Goal: Task Accomplishment & Management: Use online tool/utility

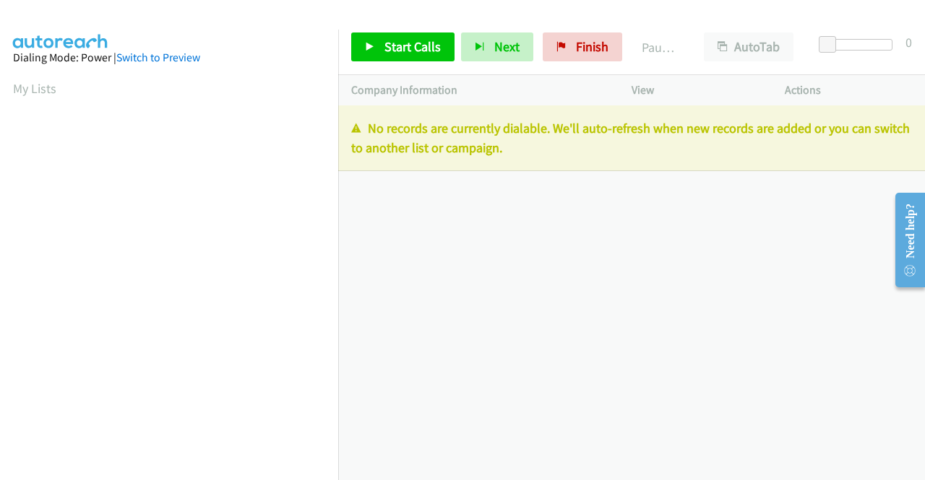
drag, startPoint x: 556, startPoint y: 158, endPoint x: 343, endPoint y: 135, distance: 214.3
click at [343, 135] on div "No records are currently dialable. We'll auto-refresh when new records are adde…" at bounding box center [631, 138] width 587 height 66
copy p "No records are currently dialable. We'll auto-refresh when new records are adde…"
drag, startPoint x: 553, startPoint y: 42, endPoint x: 516, endPoint y: 77, distance: 51.1
click at [556, 43] on icon at bounding box center [561, 48] width 10 height 10
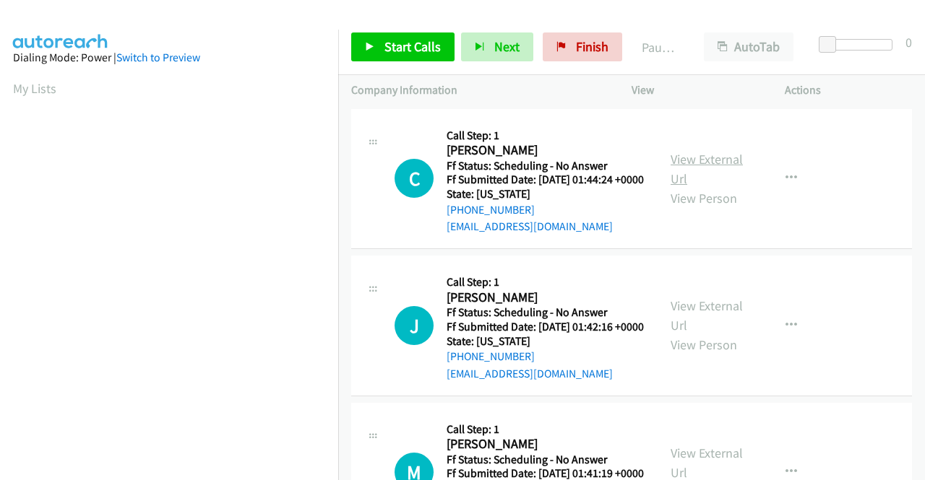
click at [685, 168] on link "View External Url" at bounding box center [706, 169] width 72 height 36
click at [704, 319] on link "View External Url" at bounding box center [706, 316] width 72 height 36
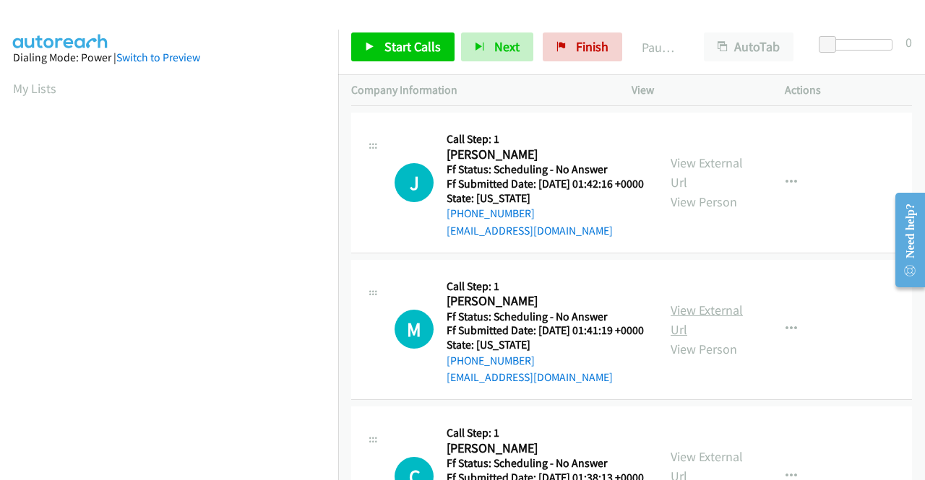
scroll to position [144, 0]
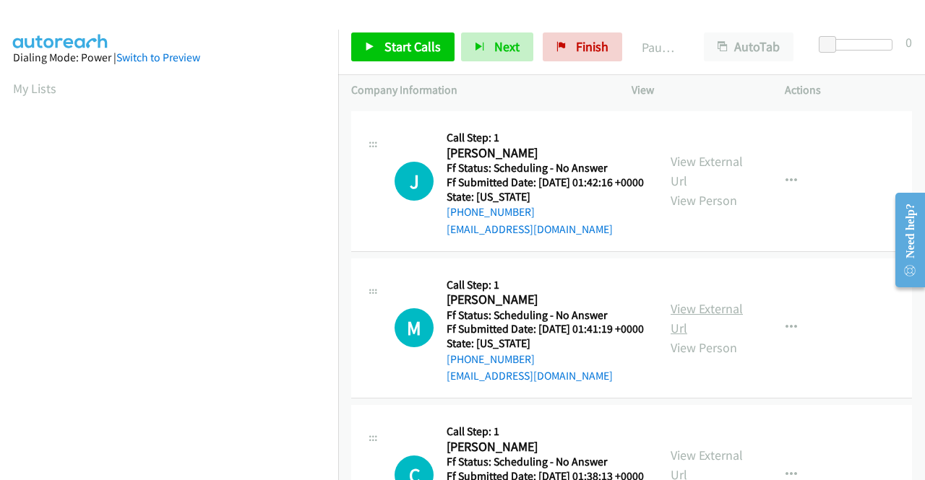
click at [698, 337] on link "View External Url" at bounding box center [706, 318] width 72 height 36
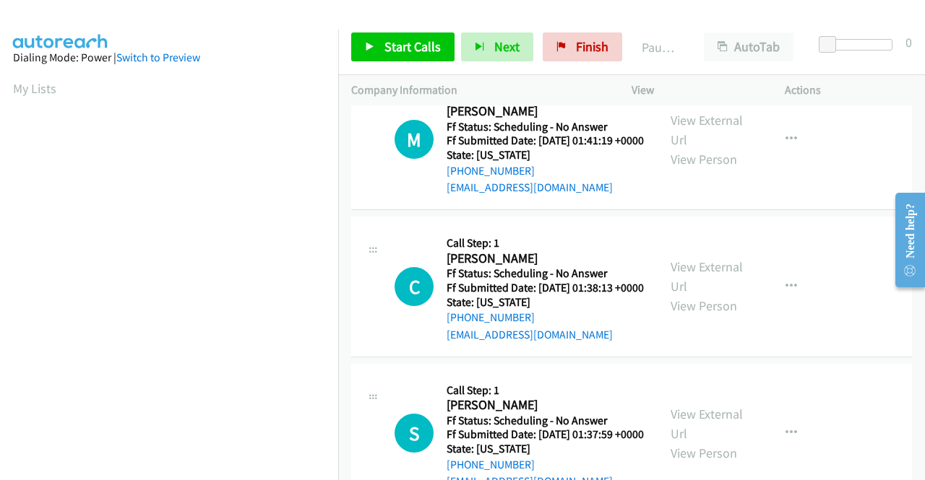
scroll to position [361, 0]
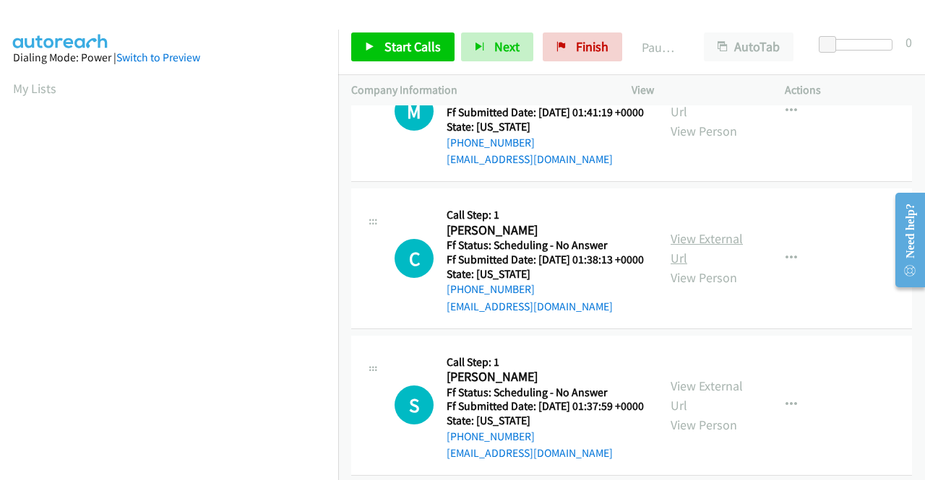
click at [698, 267] on link "View External Url" at bounding box center [706, 248] width 72 height 36
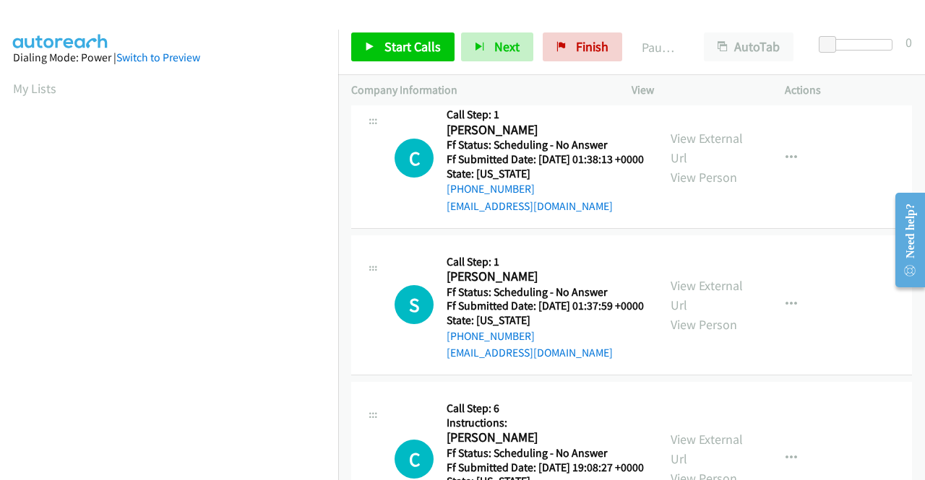
scroll to position [506, 0]
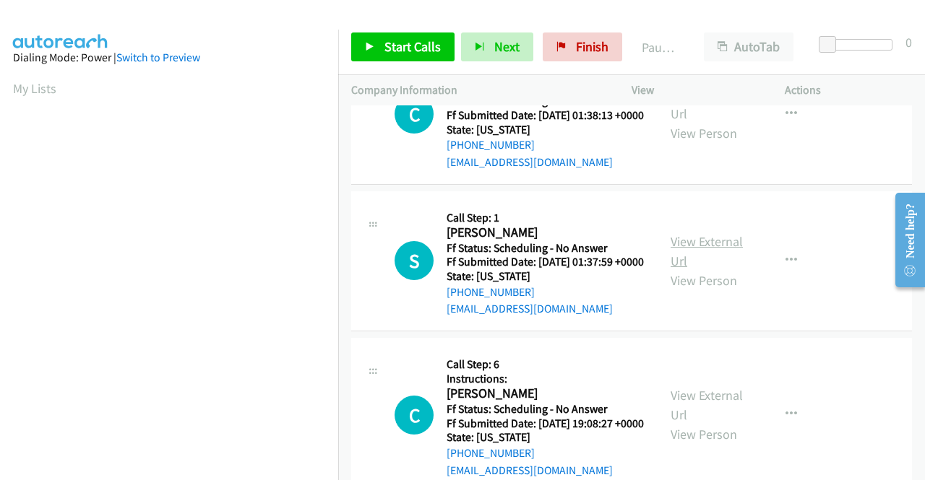
click at [689, 269] on link "View External Url" at bounding box center [706, 251] width 72 height 36
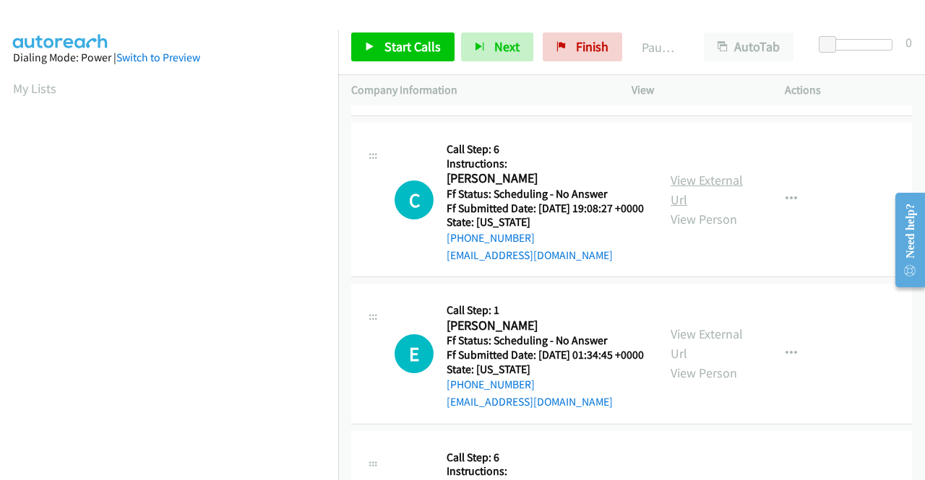
scroll to position [722, 0]
click at [678, 207] on link "View External Url" at bounding box center [706, 188] width 72 height 36
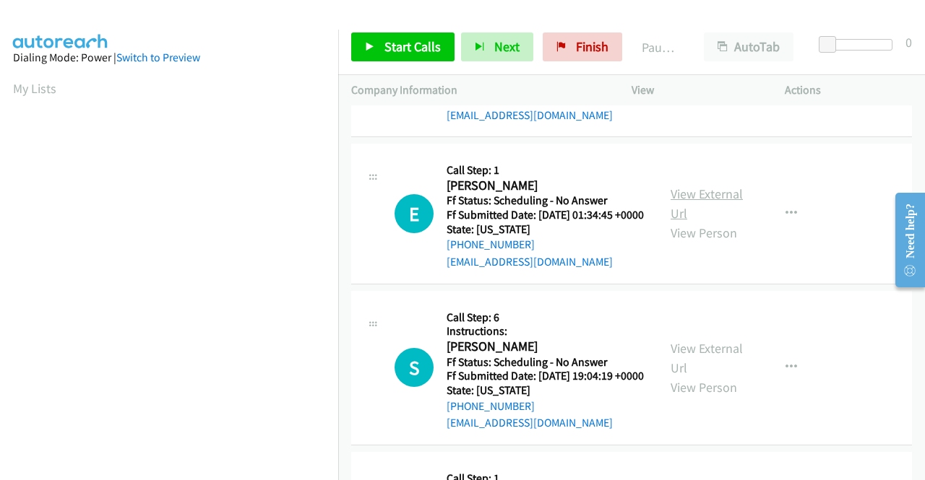
scroll to position [867, 0]
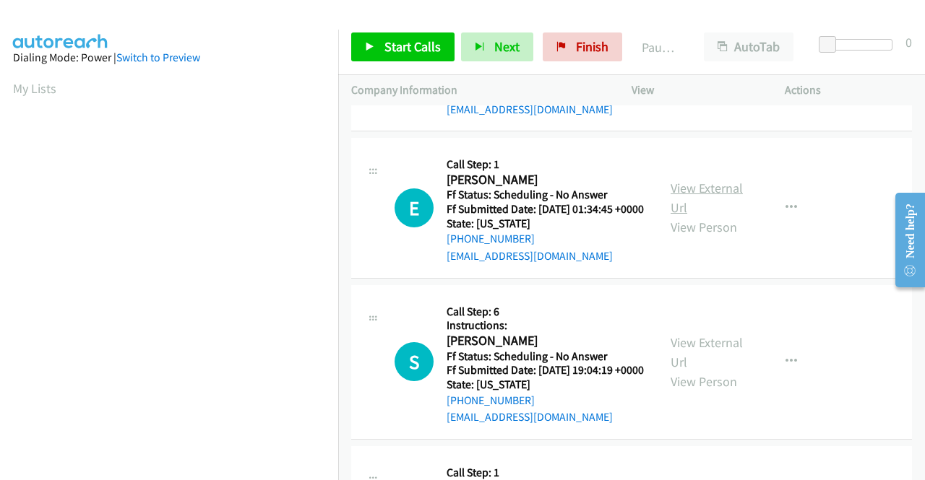
click at [704, 216] on link "View External Url" at bounding box center [706, 198] width 72 height 36
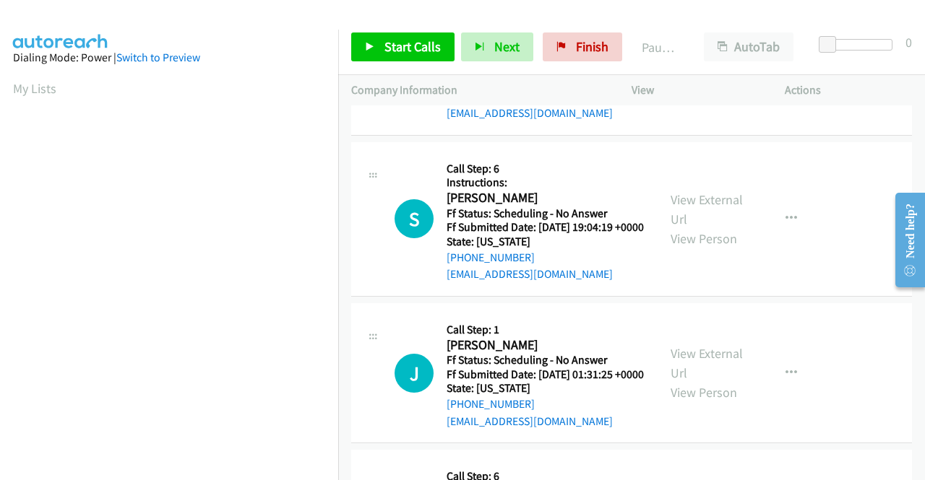
scroll to position [1011, 0]
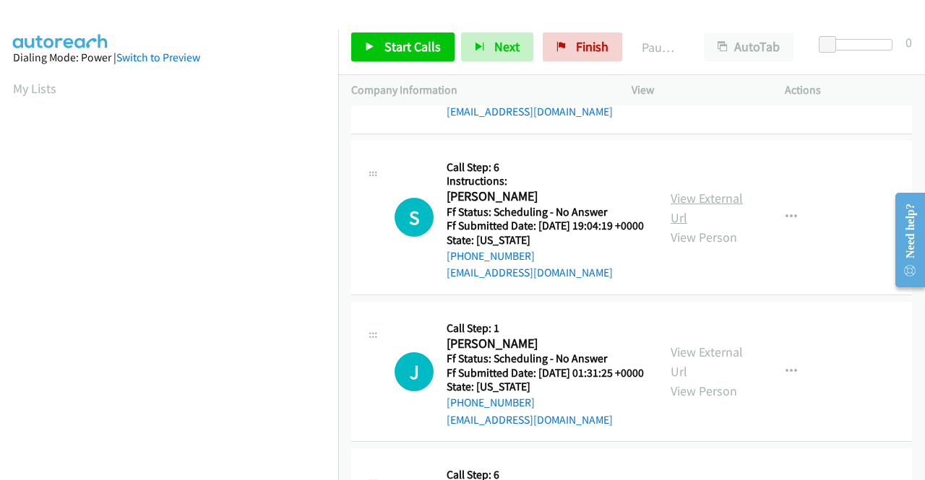
click at [693, 226] on link "View External Url" at bounding box center [706, 208] width 72 height 36
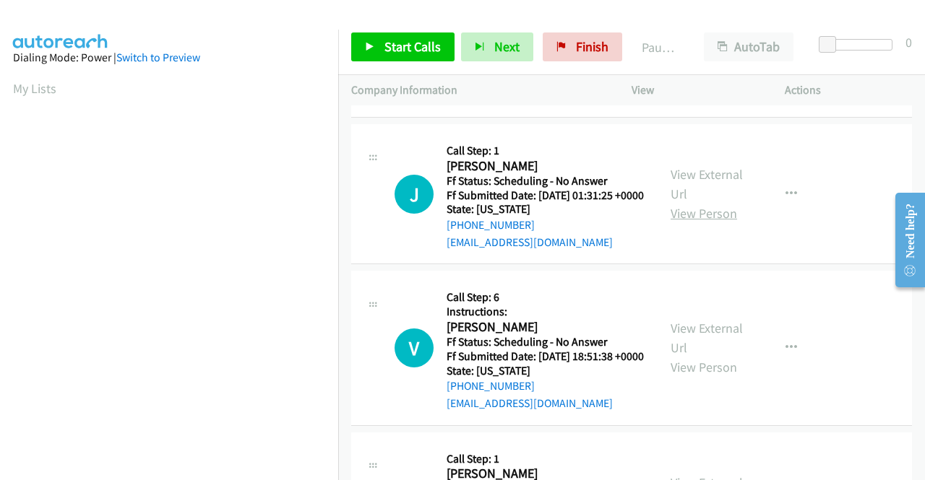
scroll to position [1228, 0]
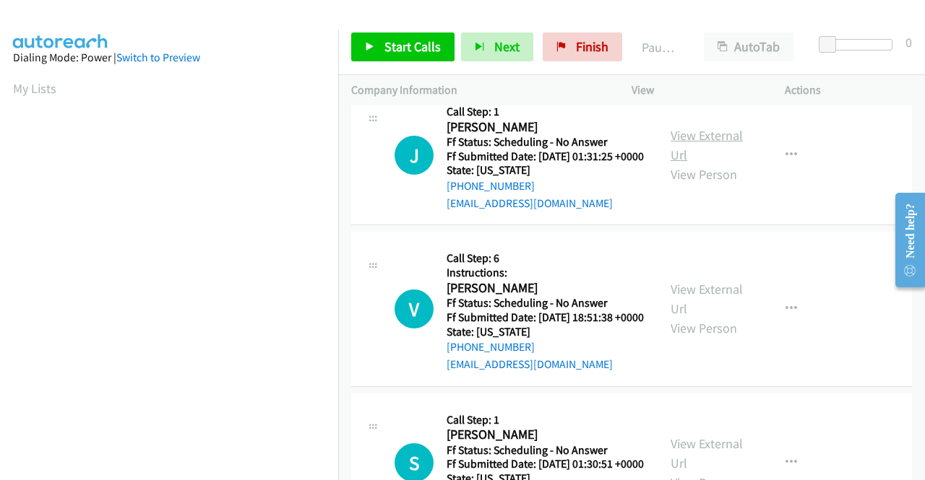
click at [714, 163] on link "View External Url" at bounding box center [706, 145] width 72 height 36
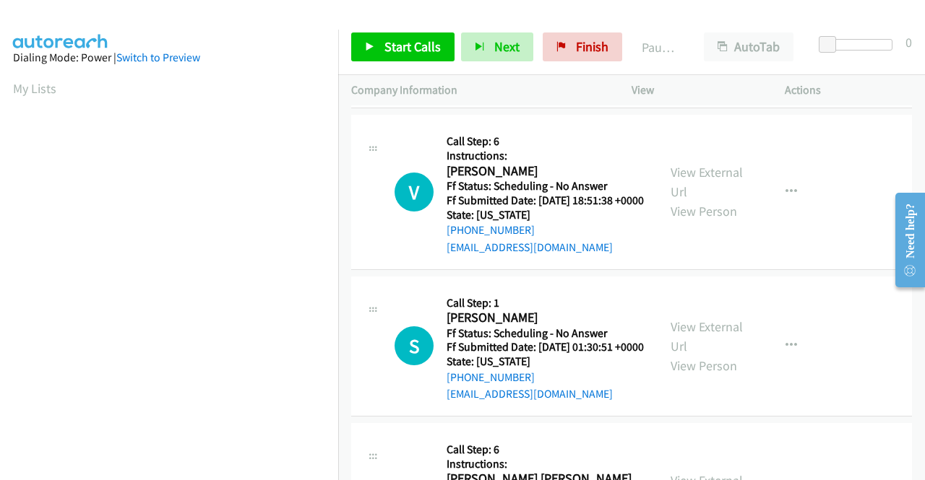
scroll to position [1372, 0]
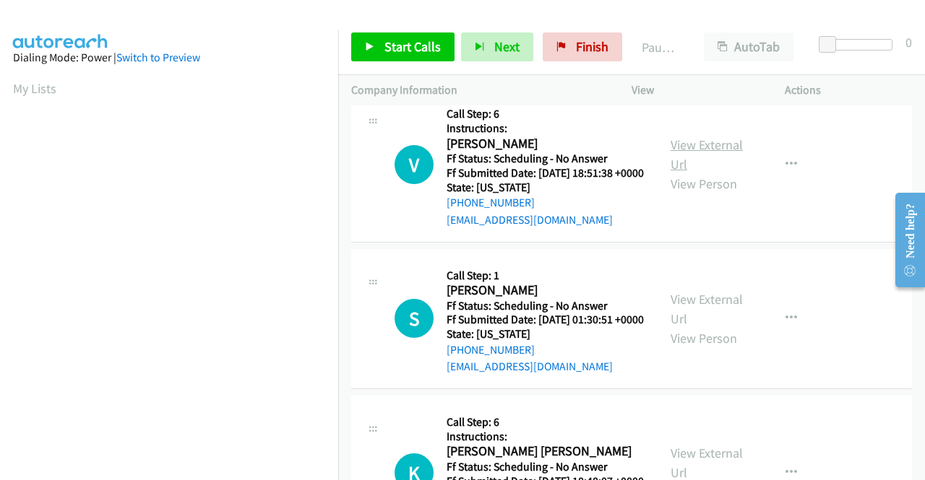
click at [696, 173] on link "View External Url" at bounding box center [706, 155] width 72 height 36
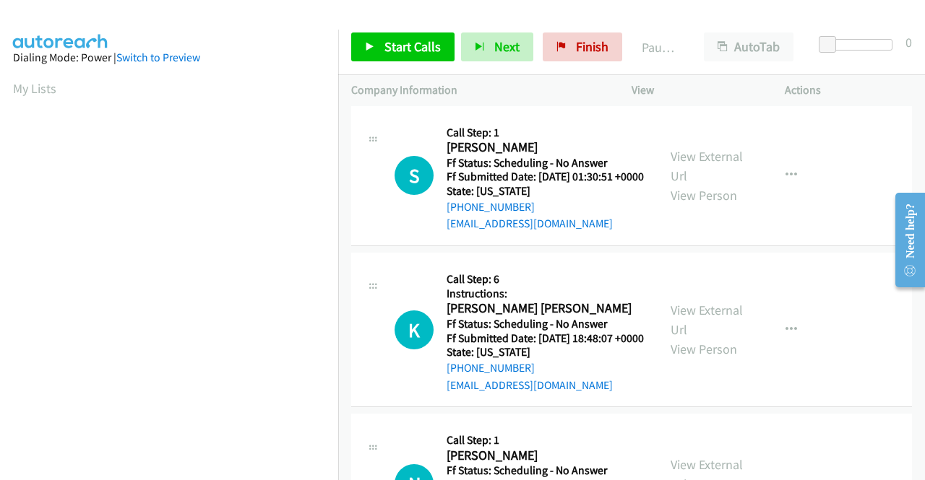
scroll to position [1517, 0]
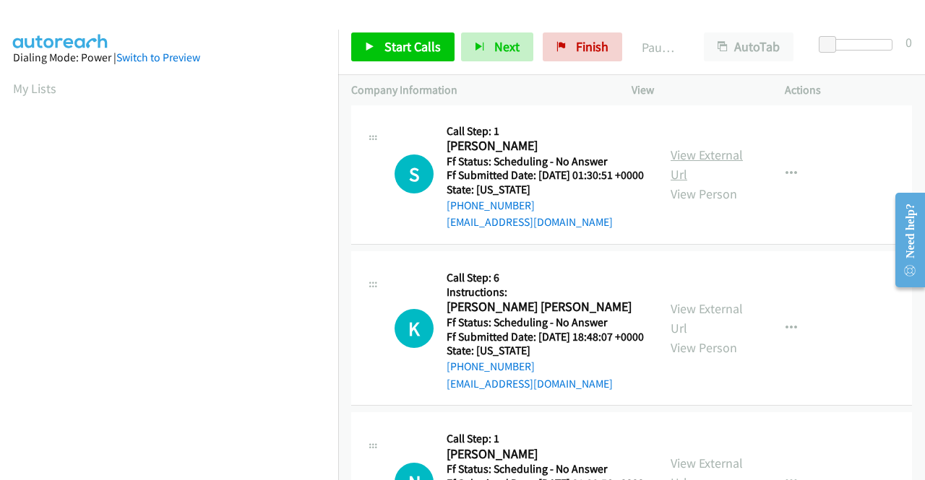
click at [683, 183] on link "View External Url" at bounding box center [706, 165] width 72 height 36
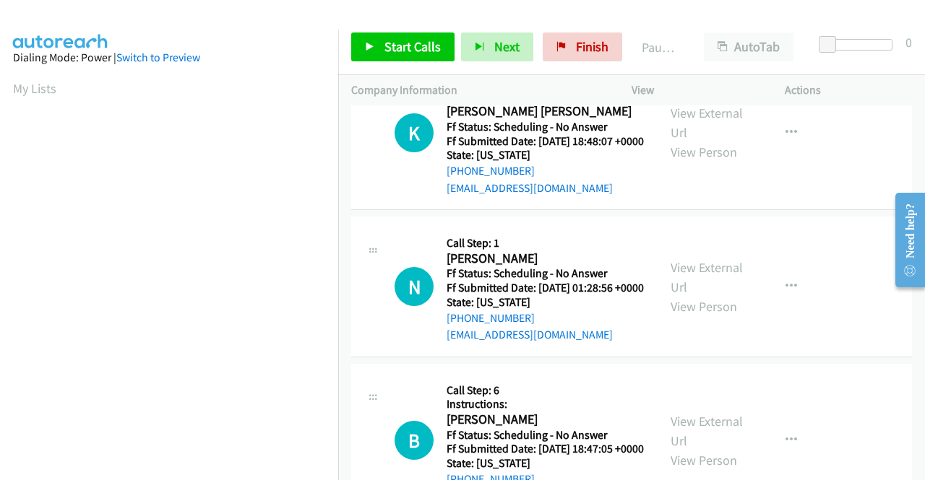
scroll to position [1734, 0]
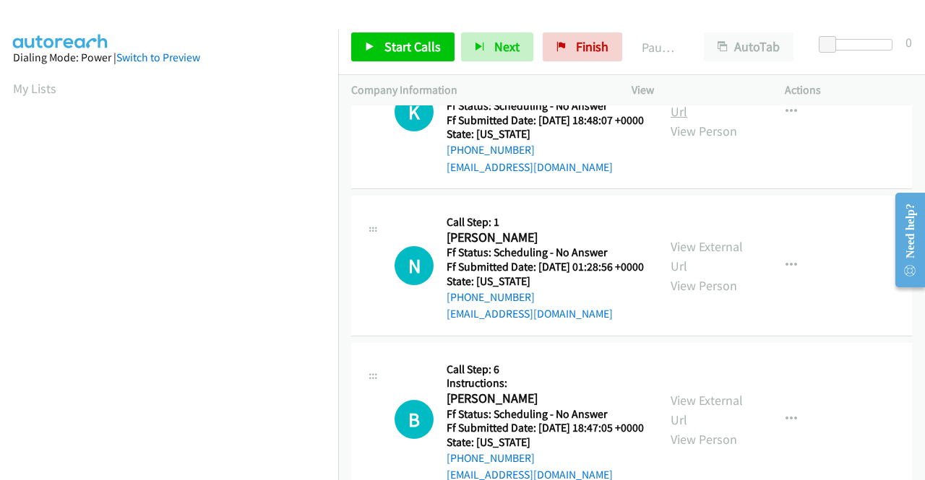
click at [696, 120] on link "View External Url" at bounding box center [706, 102] width 72 height 36
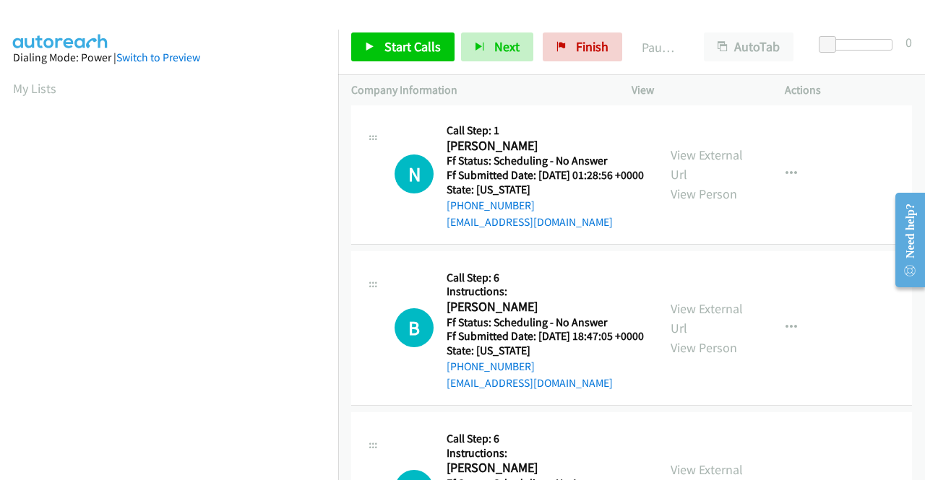
scroll to position [1878, 0]
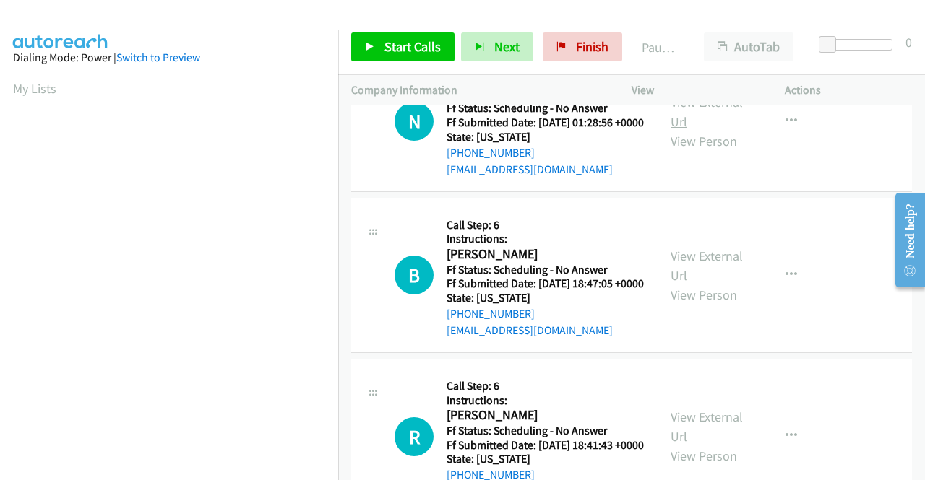
click at [688, 130] on link "View External Url" at bounding box center [706, 112] width 72 height 36
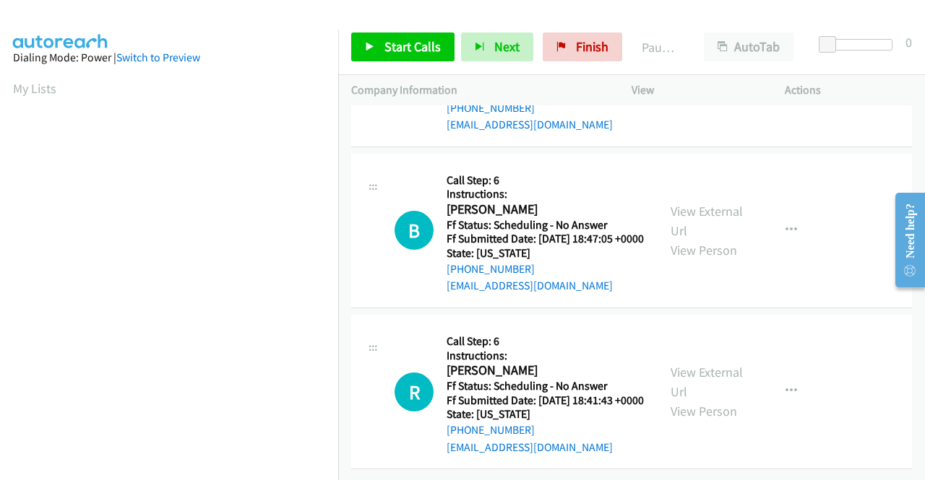
scroll to position [2023, 0]
click at [672, 239] on link "View External Url" at bounding box center [706, 221] width 72 height 36
click at [692, 364] on link "View External Url" at bounding box center [706, 382] width 72 height 36
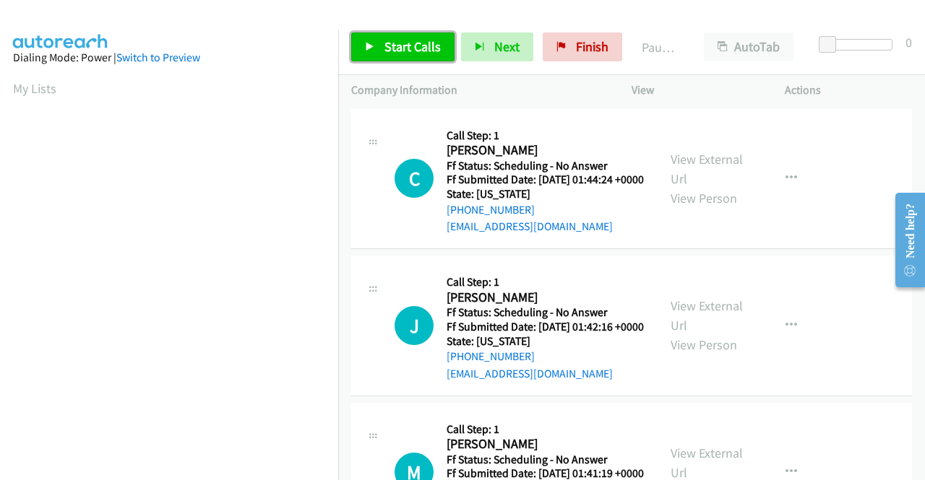
click at [423, 42] on span "Start Calls" at bounding box center [412, 46] width 56 height 17
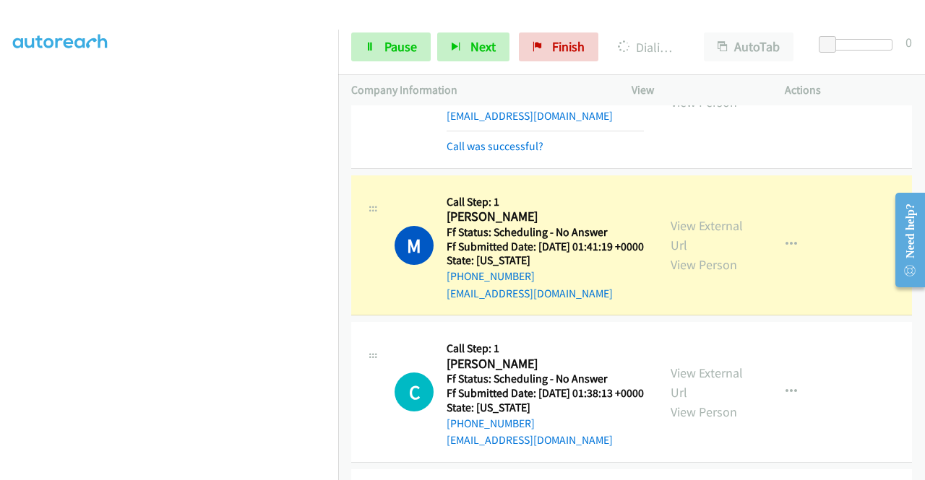
scroll to position [361, 0]
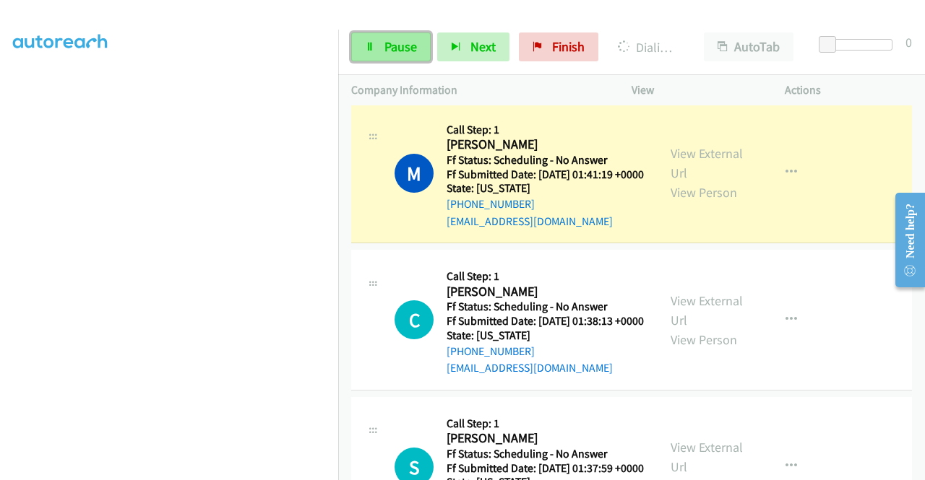
click at [404, 53] on span "Pause" at bounding box center [400, 46] width 33 height 17
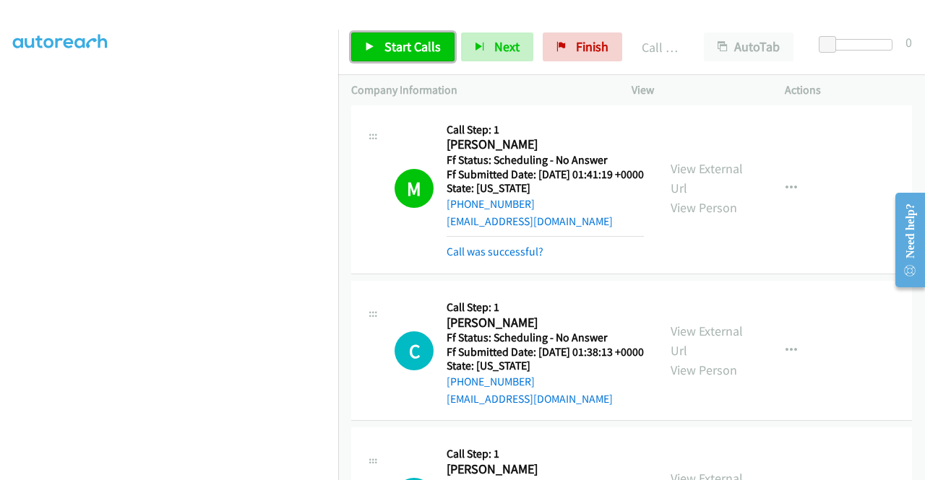
click at [416, 59] on link "Start Calls" at bounding box center [402, 47] width 103 height 29
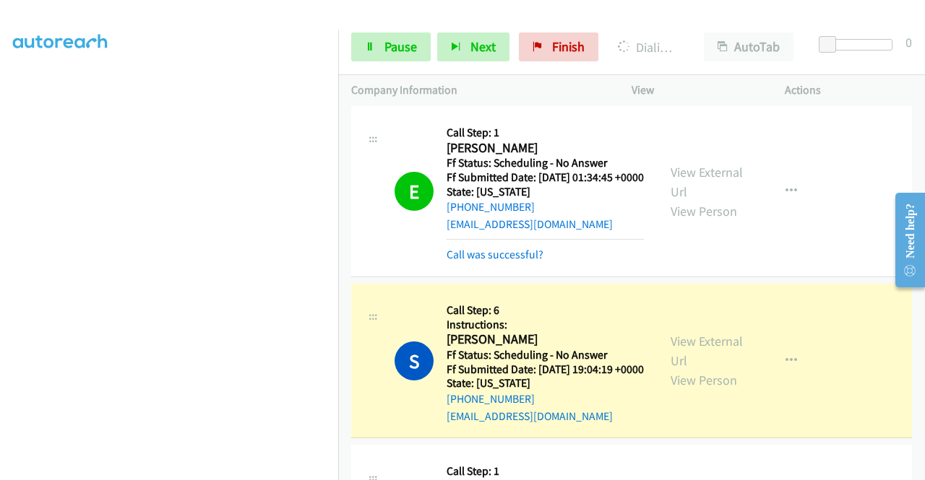
scroll to position [1228, 0]
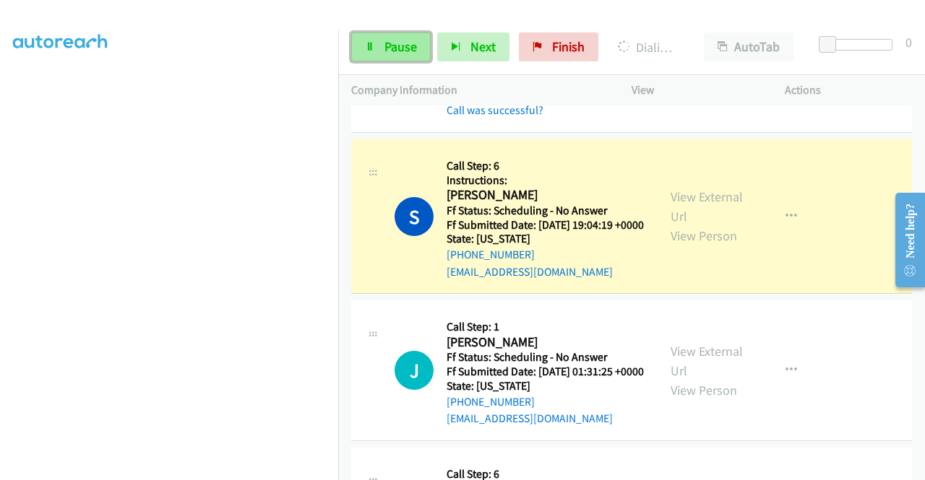
click at [389, 43] on span "Pause" at bounding box center [400, 46] width 33 height 17
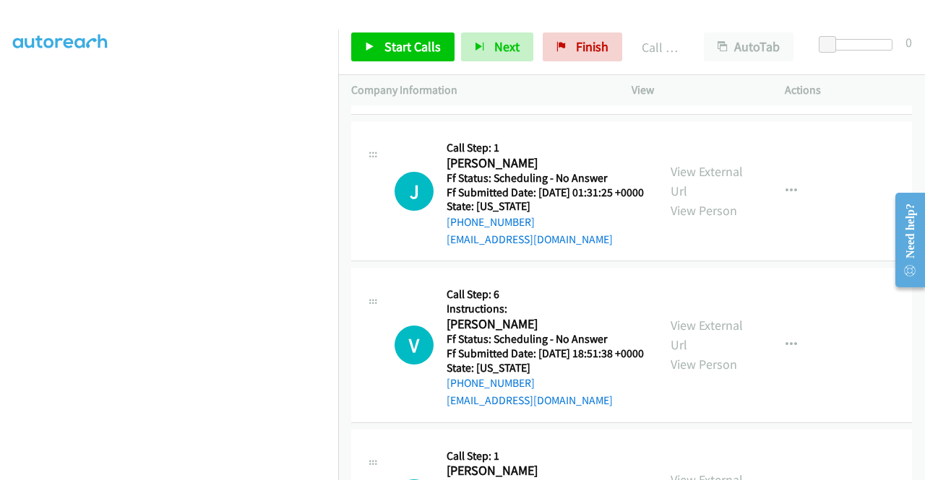
scroll to position [1445, 0]
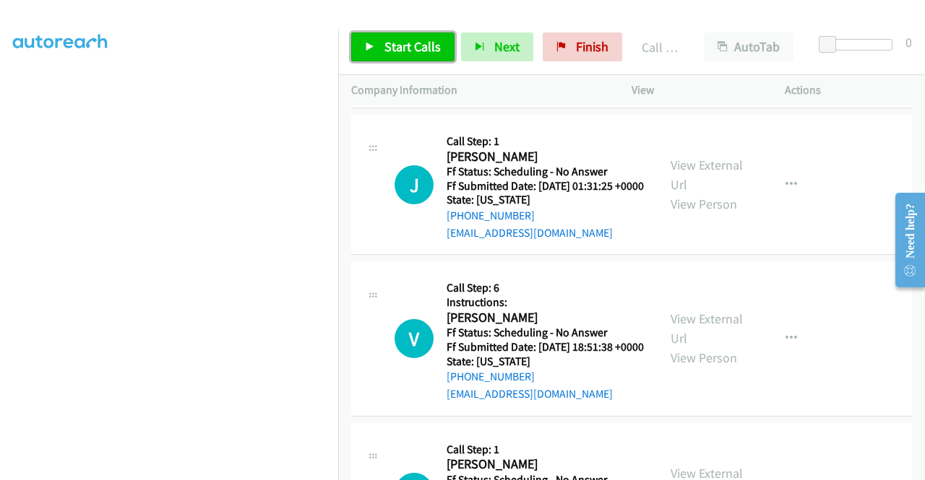
click at [415, 43] on span "Start Calls" at bounding box center [412, 46] width 56 height 17
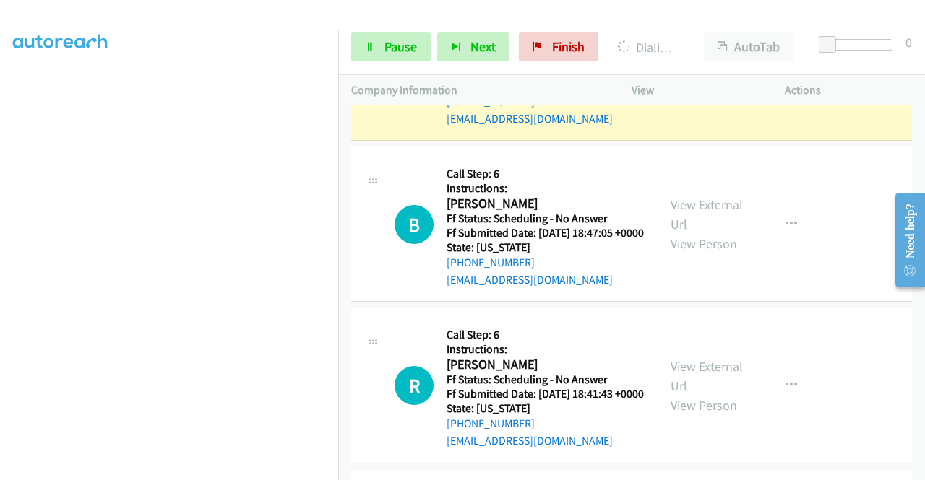
scroll to position [2384, 0]
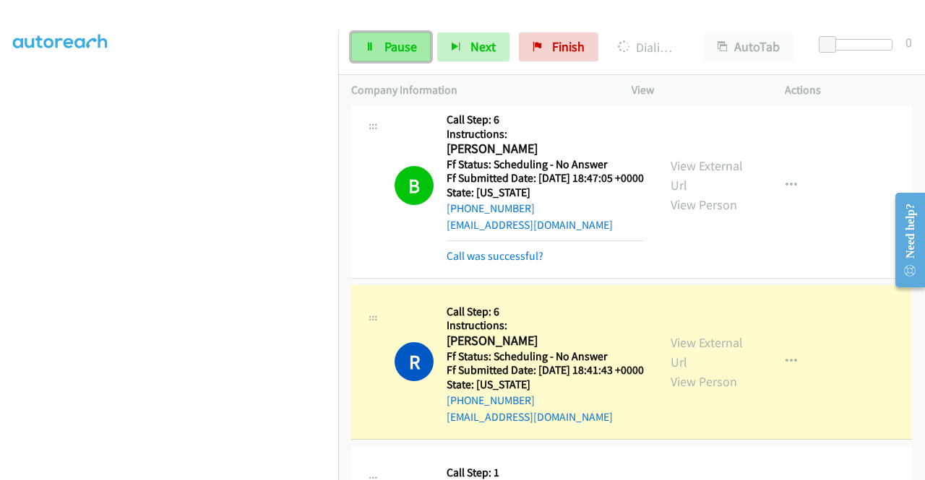
click at [384, 42] on span "Pause" at bounding box center [400, 46] width 33 height 17
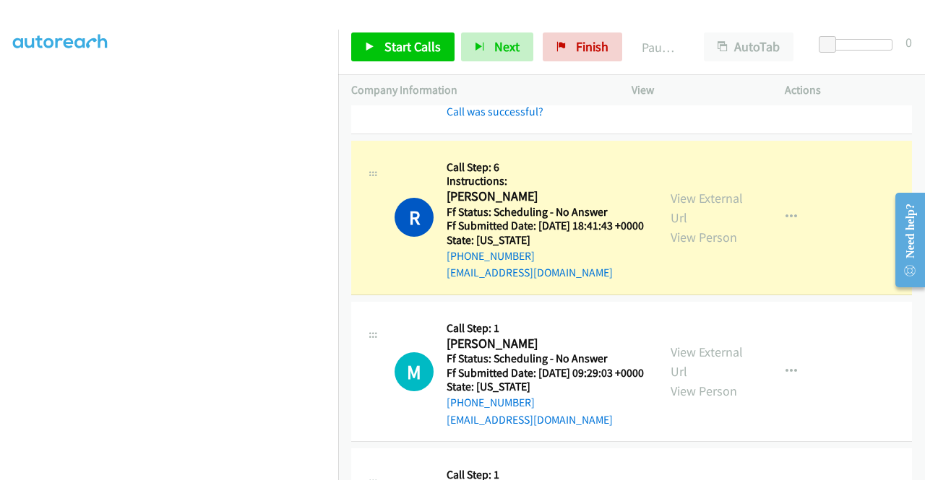
scroll to position [2600, 0]
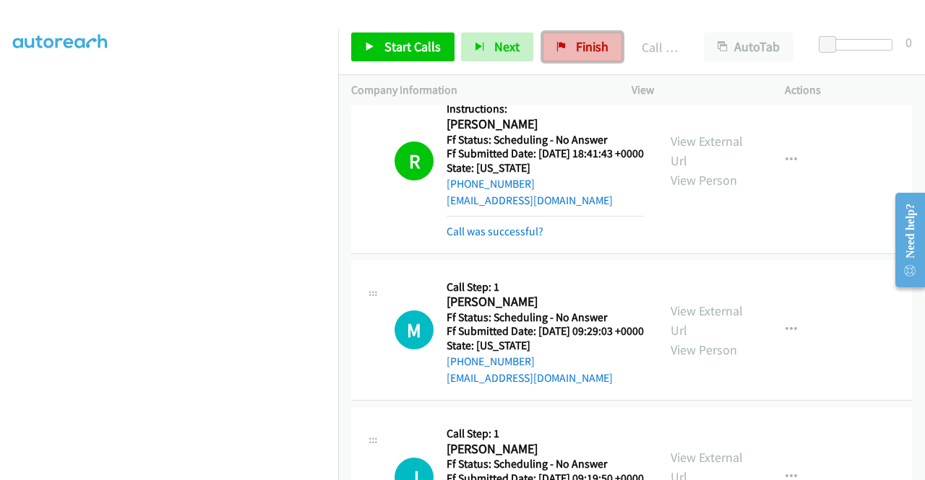
click at [576, 46] on span "Finish" at bounding box center [592, 46] width 33 height 17
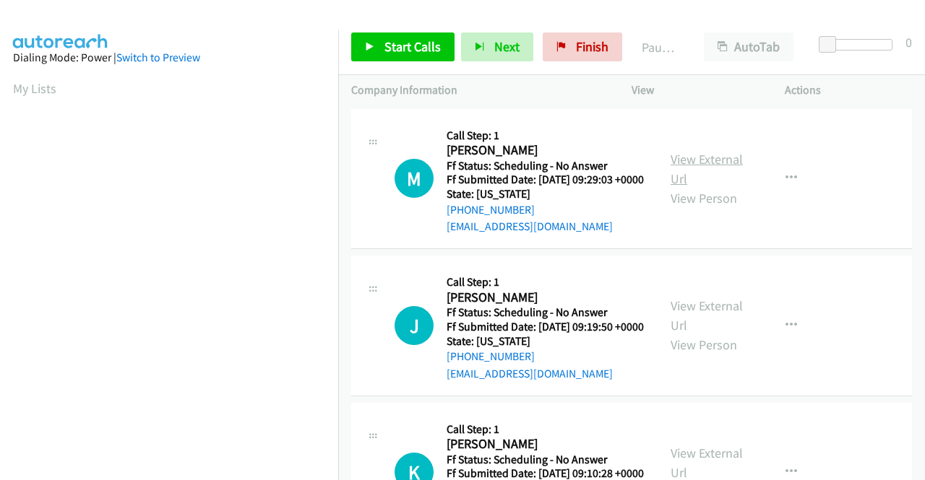
click at [686, 160] on link "View External Url" at bounding box center [706, 169] width 72 height 36
click at [686, 329] on link "View External Url" at bounding box center [706, 316] width 72 height 36
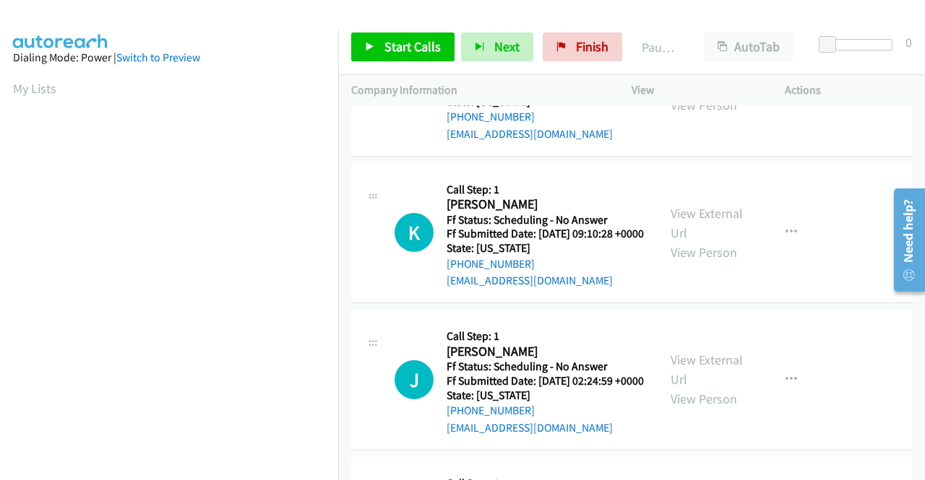
scroll to position [289, 0]
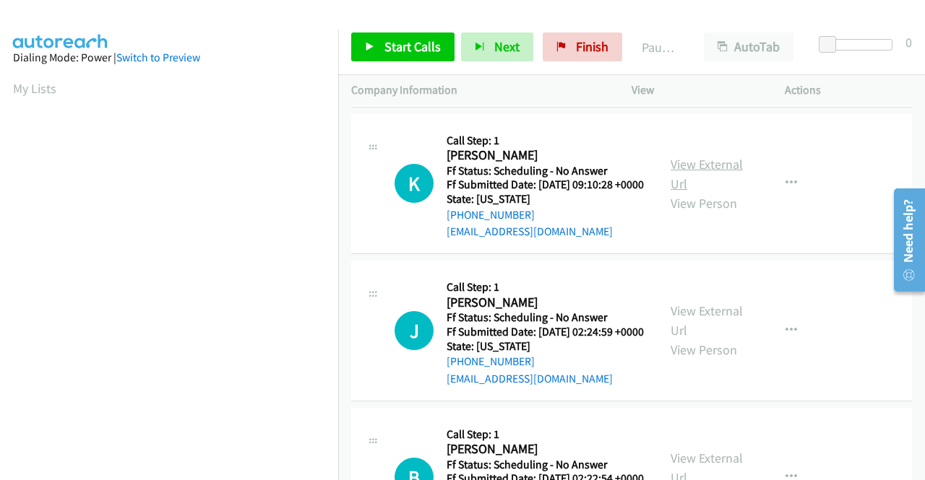
click at [680, 192] on link "View External Url" at bounding box center [706, 174] width 72 height 36
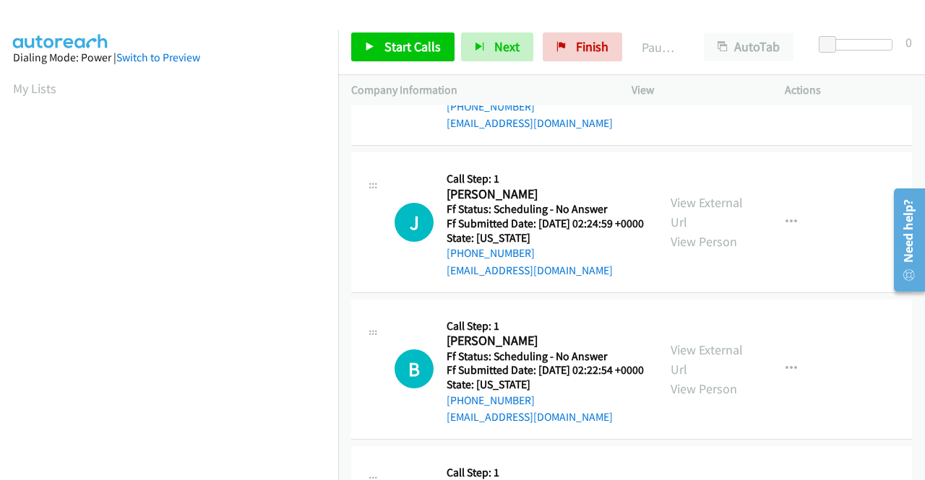
scroll to position [433, 0]
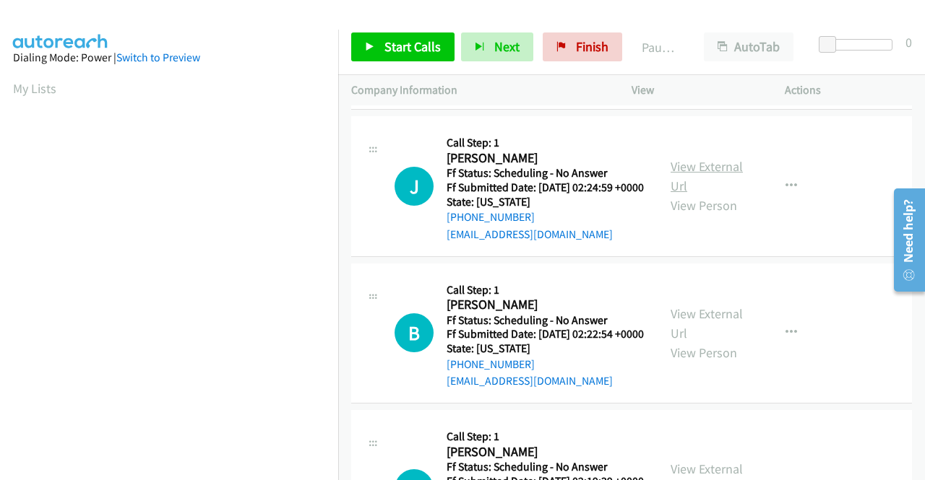
click at [683, 194] on link "View External Url" at bounding box center [706, 176] width 72 height 36
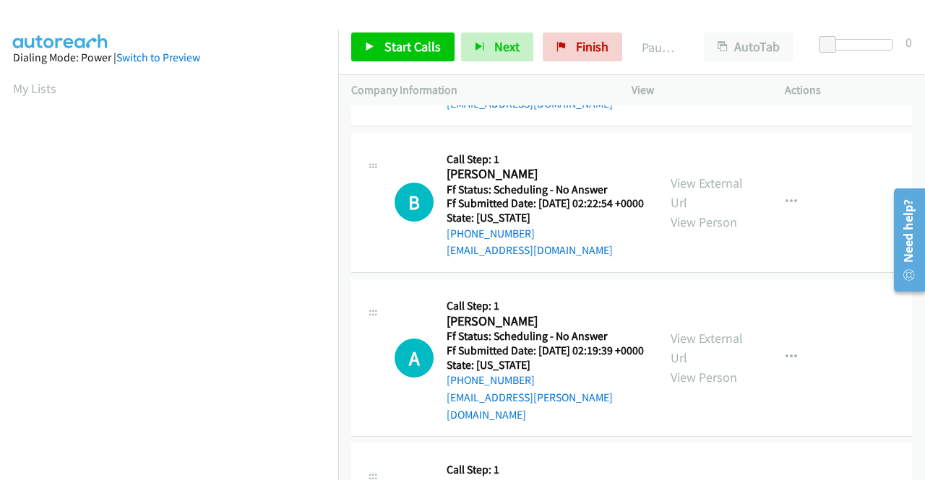
scroll to position [578, 0]
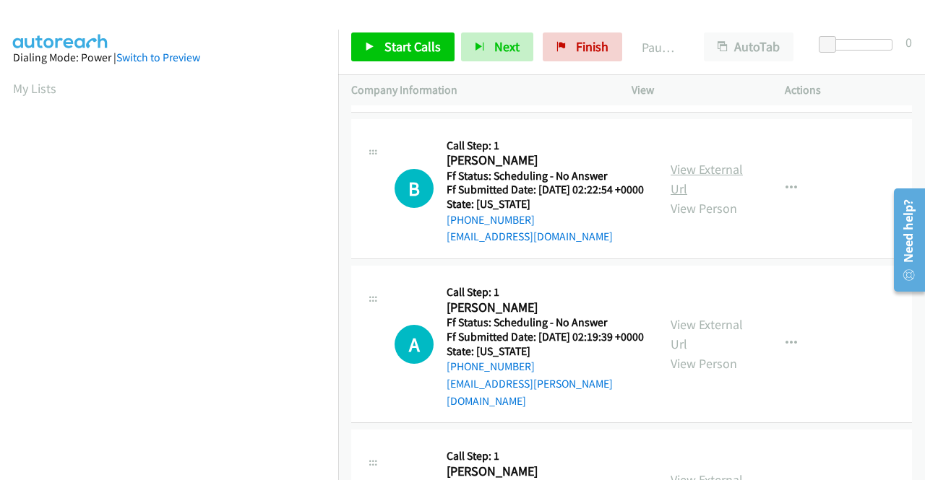
click at [685, 197] on link "View External Url" at bounding box center [706, 179] width 72 height 36
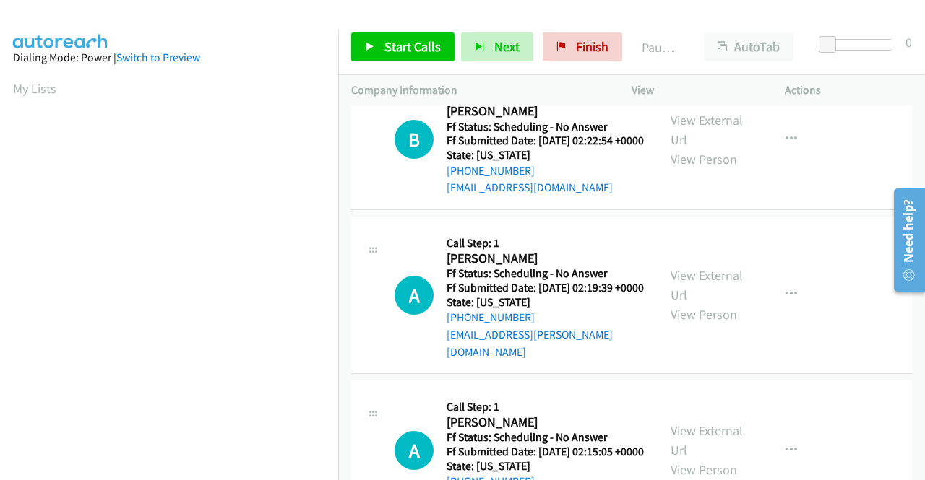
scroll to position [722, 0]
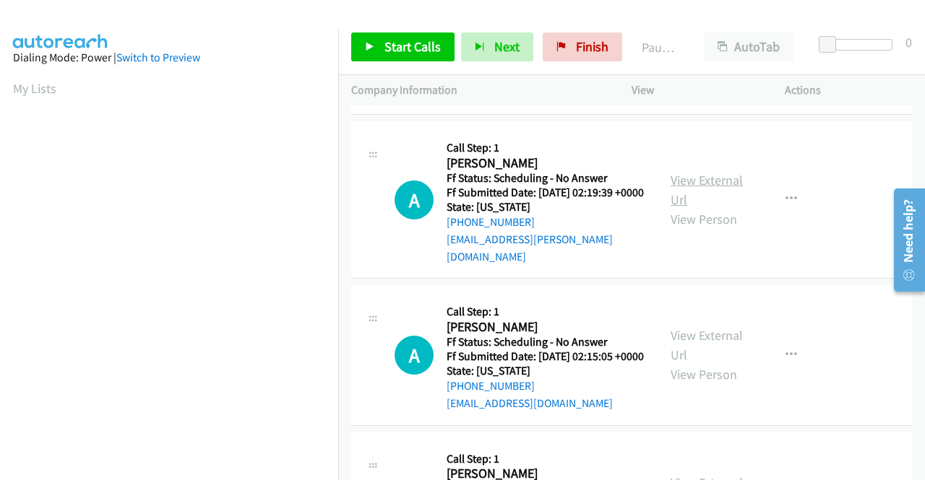
click at [685, 208] on link "View External Url" at bounding box center [706, 190] width 72 height 36
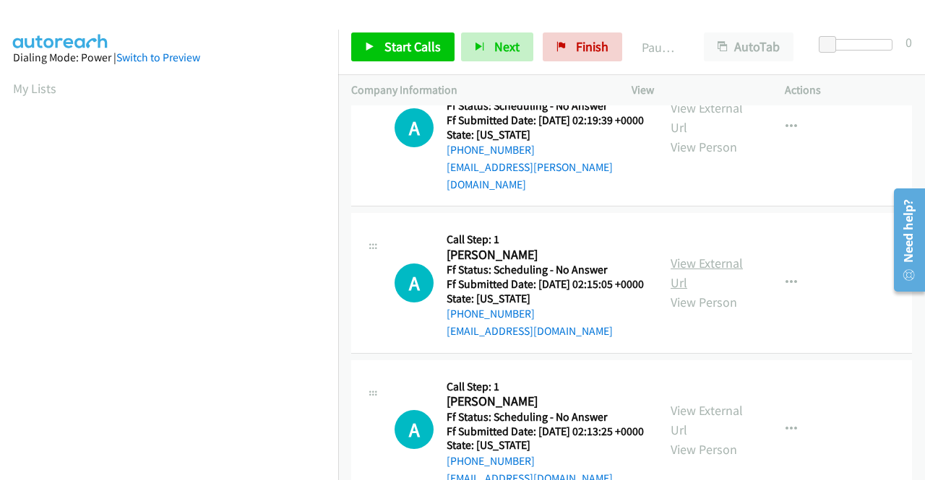
click at [696, 291] on link "View External Url" at bounding box center [706, 273] width 72 height 36
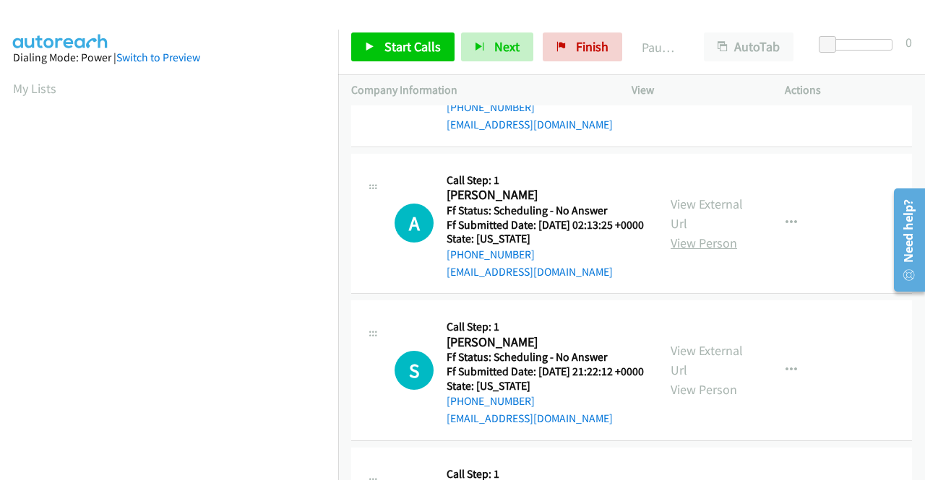
scroll to position [1011, 0]
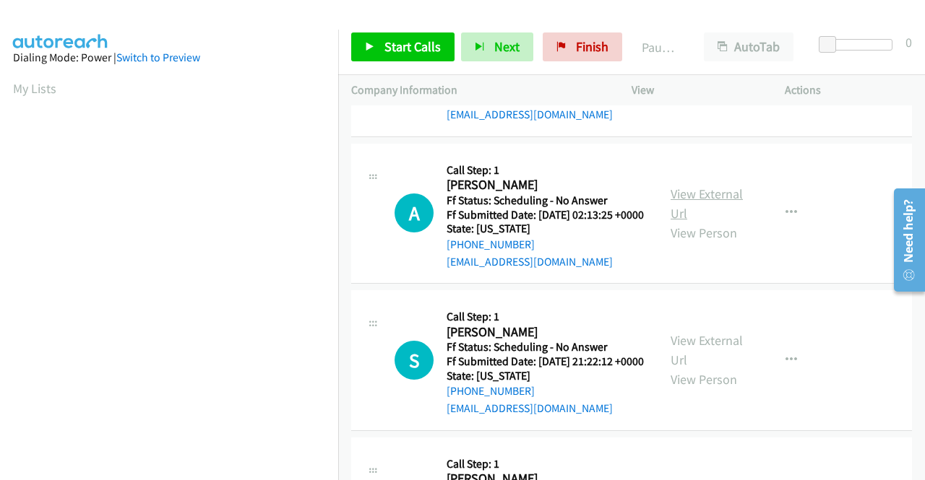
click at [699, 222] on link "View External Url" at bounding box center [706, 204] width 72 height 36
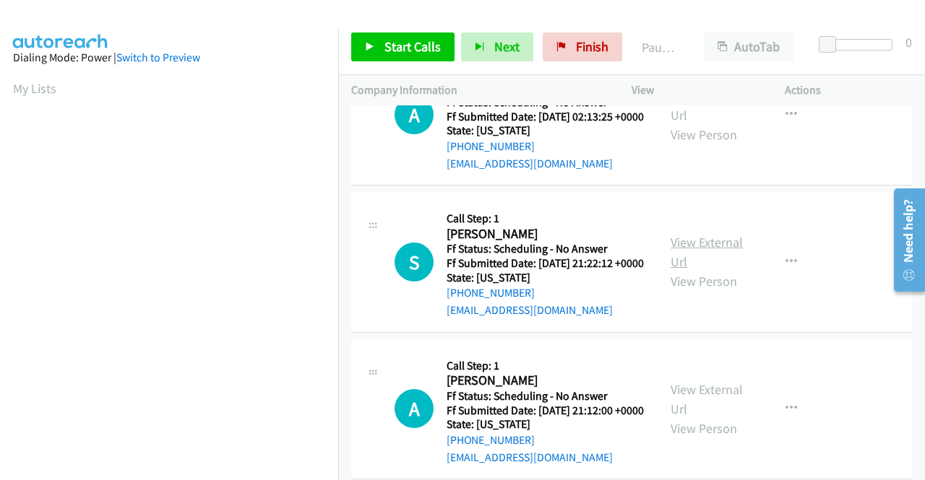
scroll to position [1156, 0]
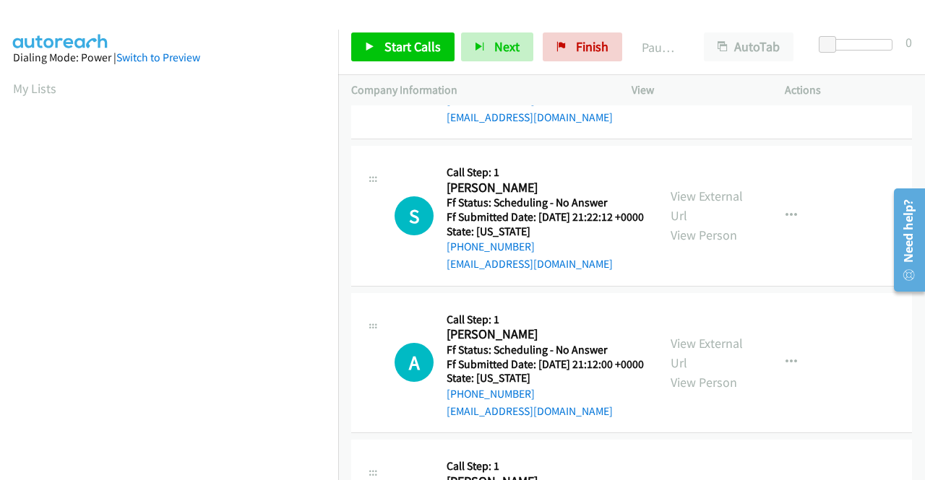
click at [698, 273] on div "View External Url View Person View External Url Email Schedule/Manage Callback …" at bounding box center [740, 216] width 166 height 114
click at [691, 224] on link "View External Url" at bounding box center [706, 206] width 72 height 36
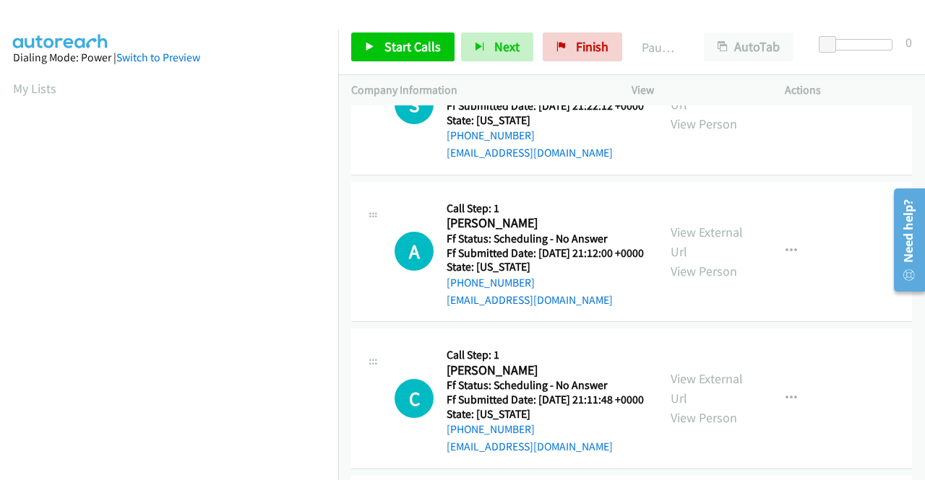
scroll to position [1300, 0]
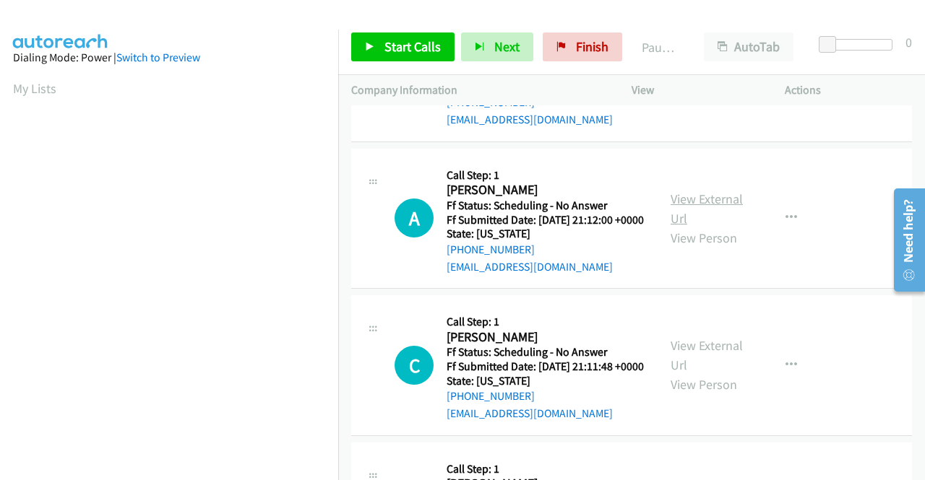
click at [684, 227] on link "View External Url" at bounding box center [706, 209] width 72 height 36
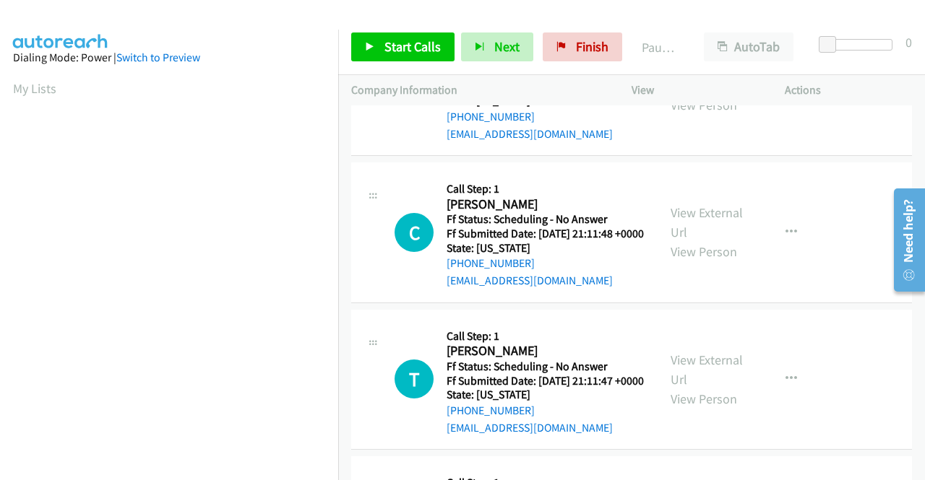
scroll to position [1445, 0]
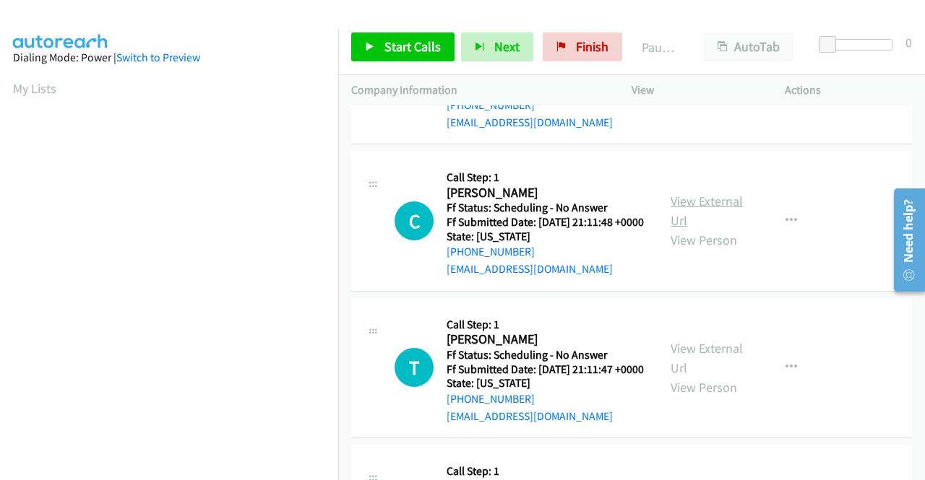
click at [709, 229] on link "View External Url" at bounding box center [706, 211] width 72 height 36
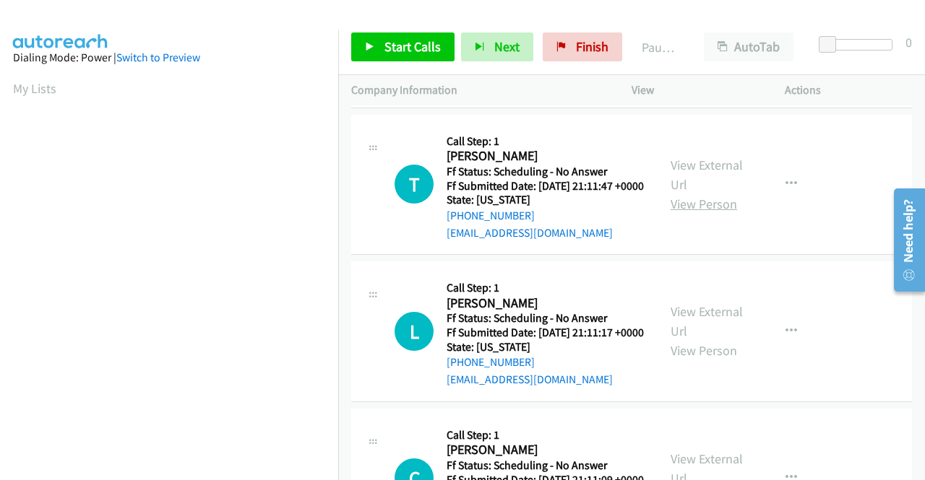
scroll to position [1661, 0]
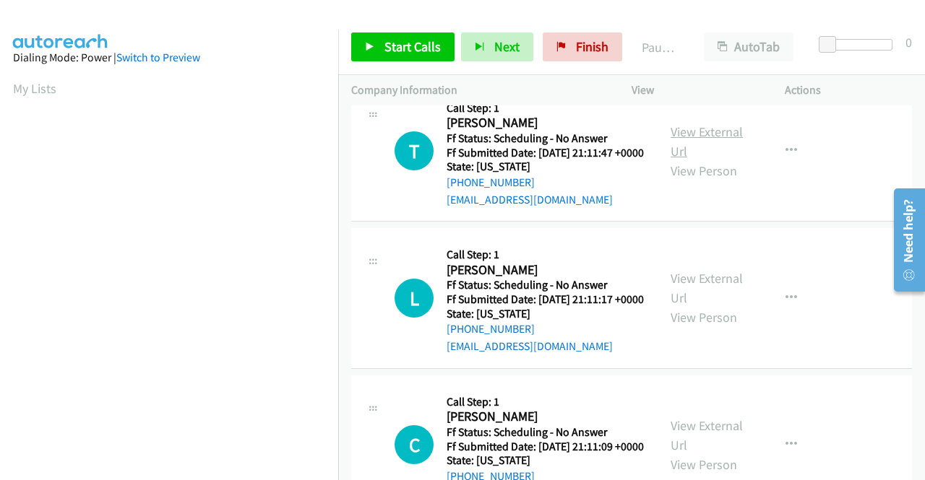
click at [696, 160] on link "View External Url" at bounding box center [706, 142] width 72 height 36
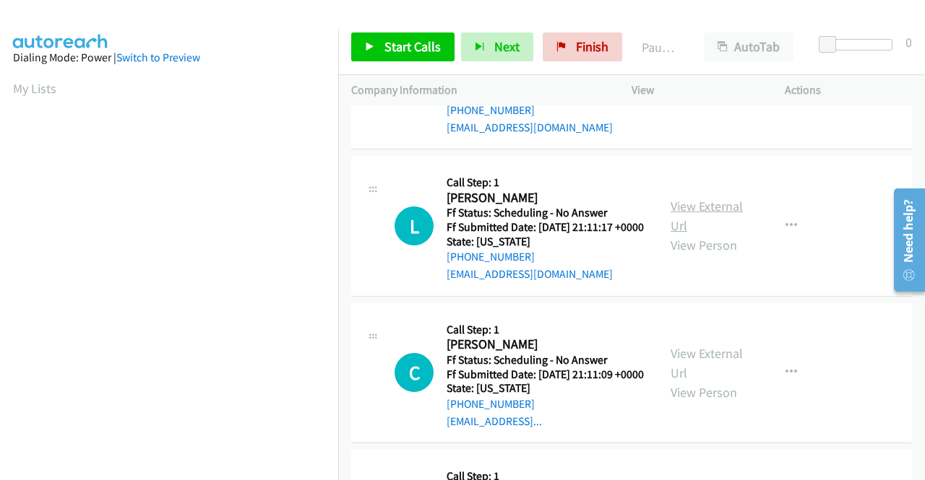
click at [698, 234] on link "View External Url" at bounding box center [706, 216] width 72 height 36
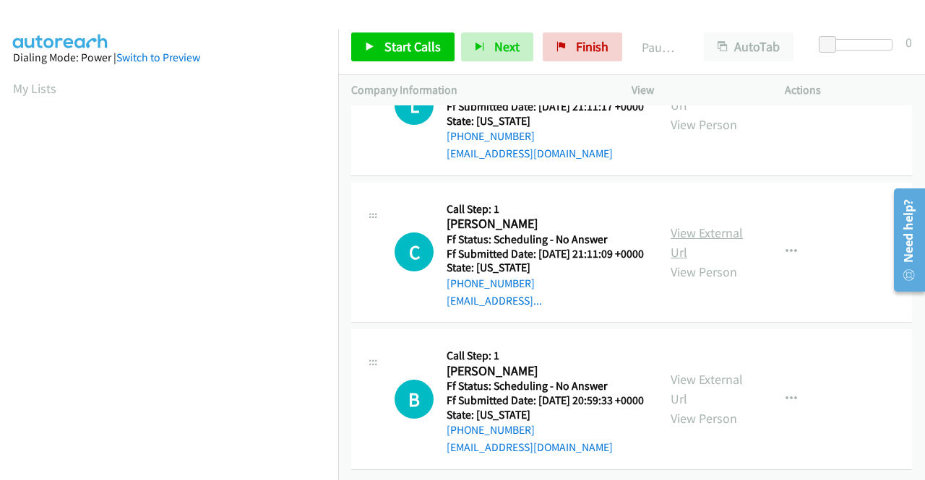
scroll to position [2023, 0]
click at [691, 243] on link "View External Url" at bounding box center [706, 243] width 72 height 36
click at [696, 371] on link "View External Url" at bounding box center [706, 389] width 72 height 36
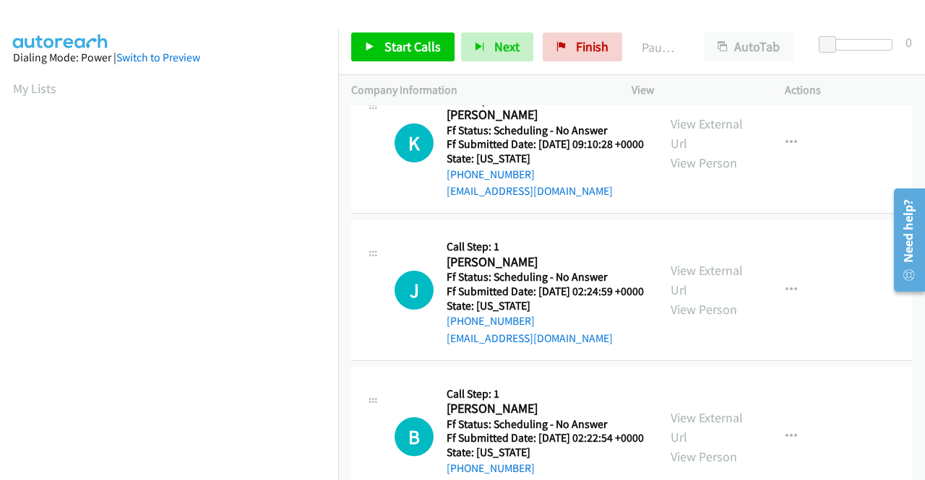
scroll to position [0, 0]
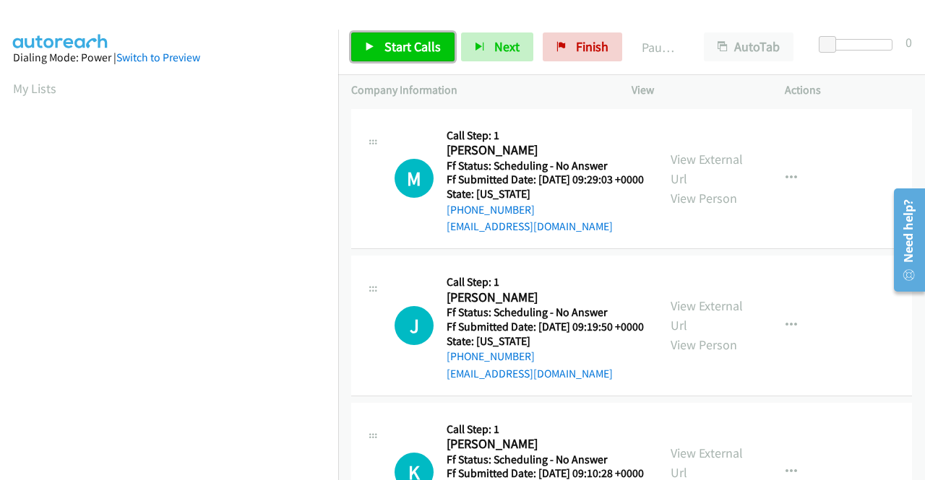
click at [373, 46] on icon at bounding box center [370, 48] width 10 height 10
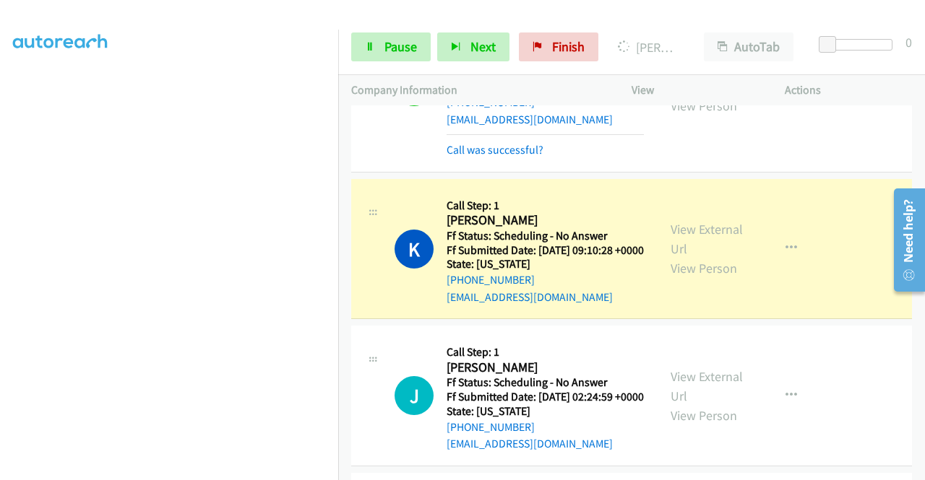
scroll to position [289, 0]
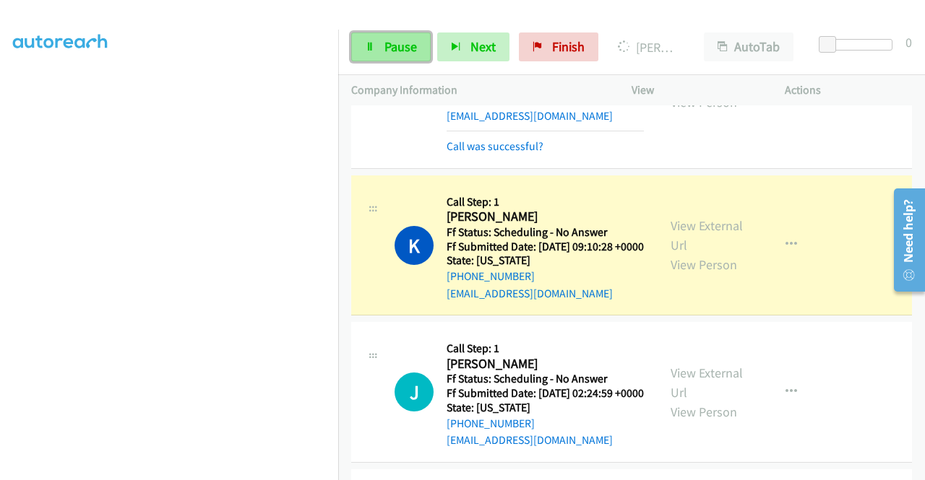
click at [406, 50] on span "Pause" at bounding box center [400, 46] width 33 height 17
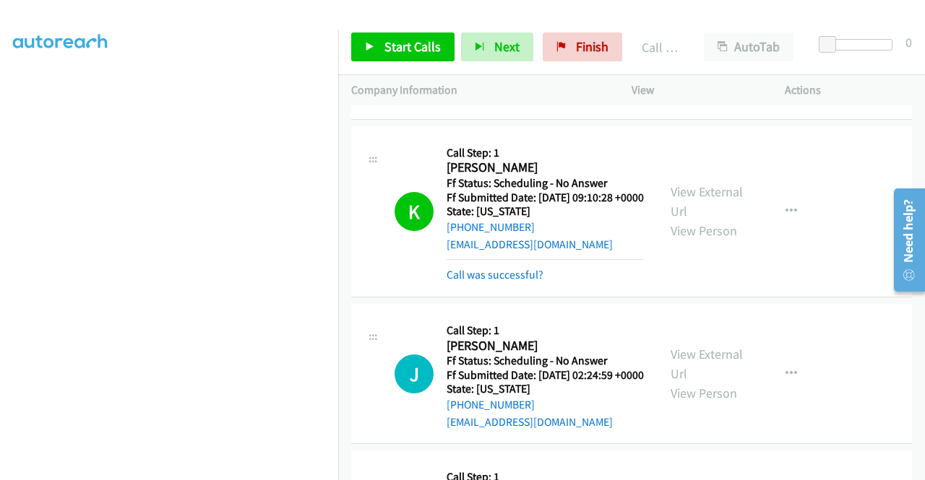
scroll to position [361, 0]
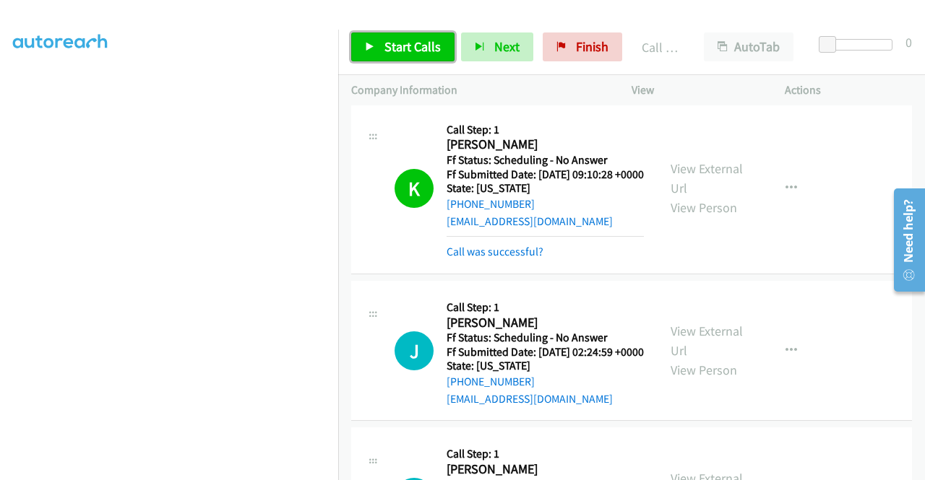
click at [428, 50] on span "Start Calls" at bounding box center [412, 46] width 56 height 17
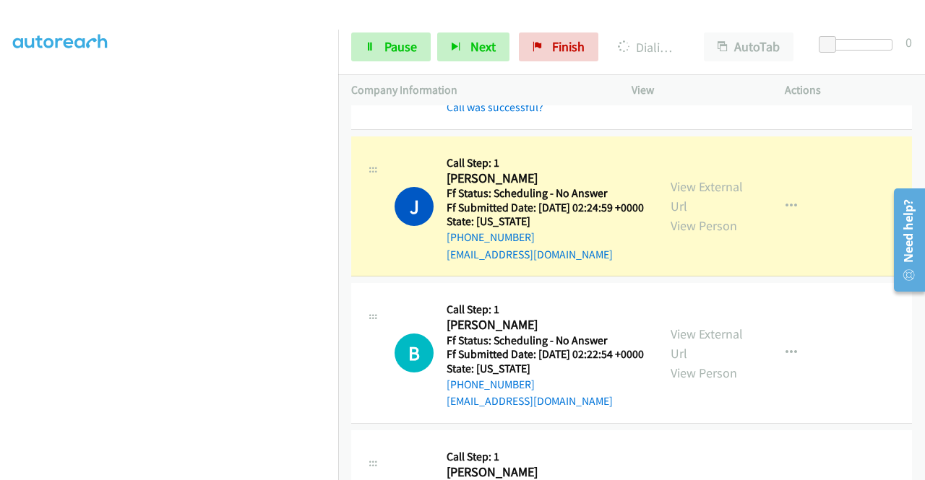
scroll to position [578, 0]
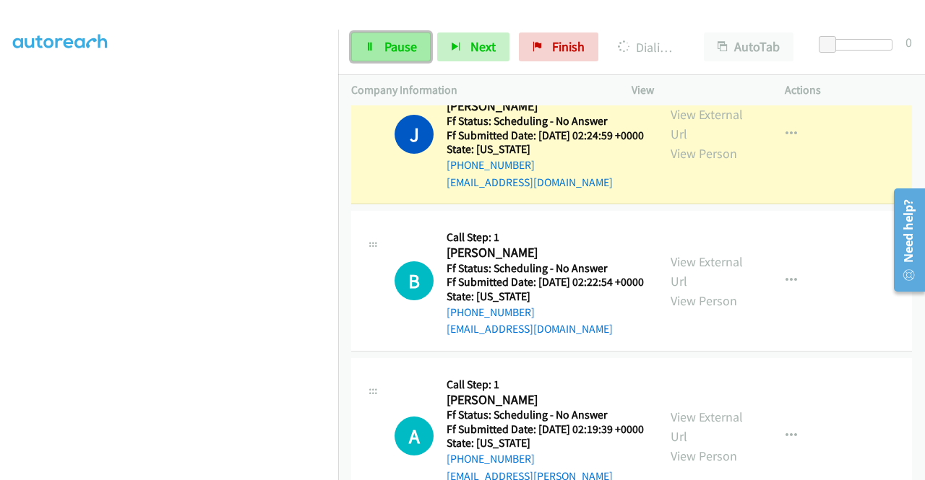
click at [416, 52] on link "Pause" at bounding box center [390, 47] width 79 height 29
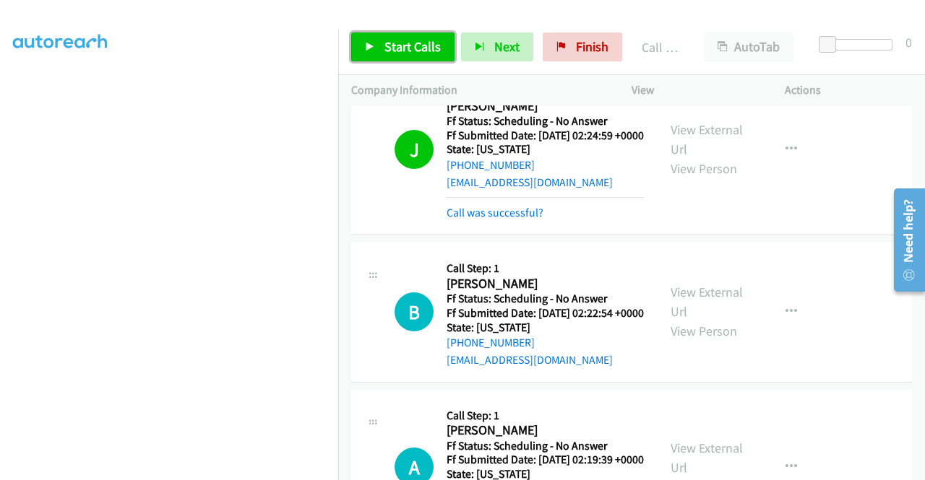
click at [386, 41] on span "Start Calls" at bounding box center [412, 46] width 56 height 17
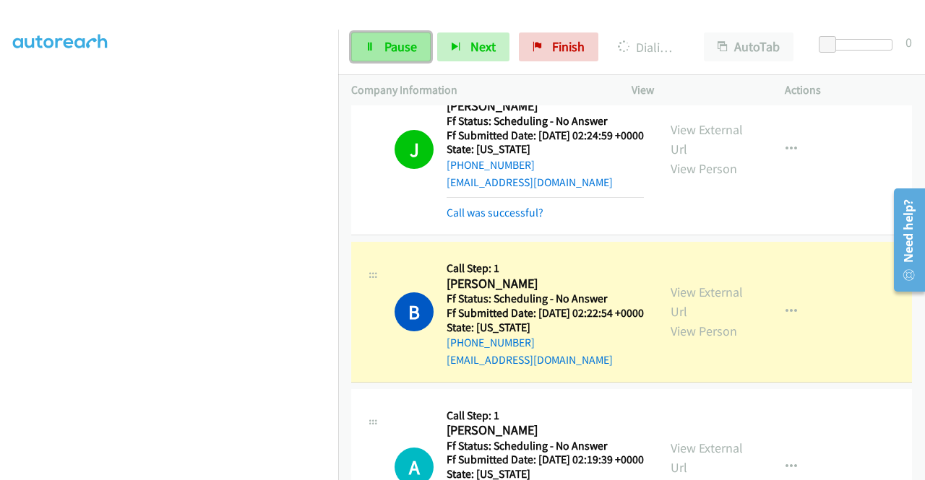
click at [384, 37] on link "Pause" at bounding box center [390, 47] width 79 height 29
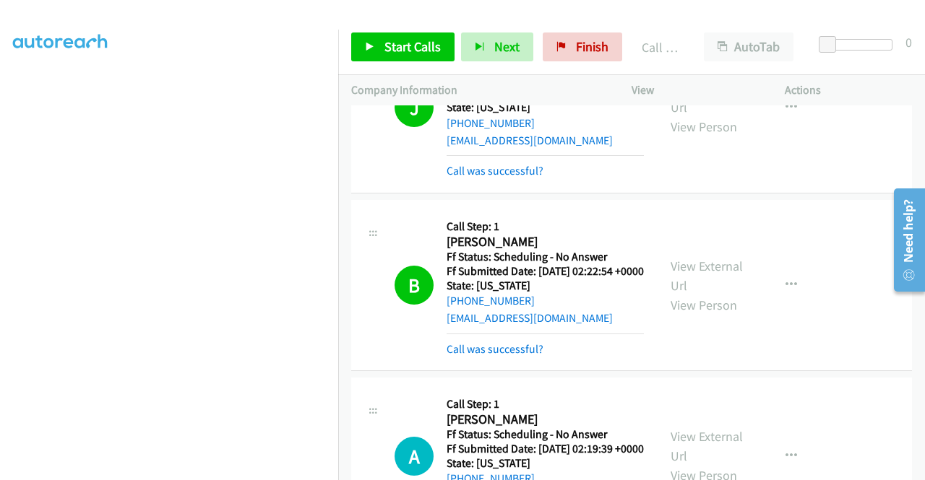
scroll to position [650, 0]
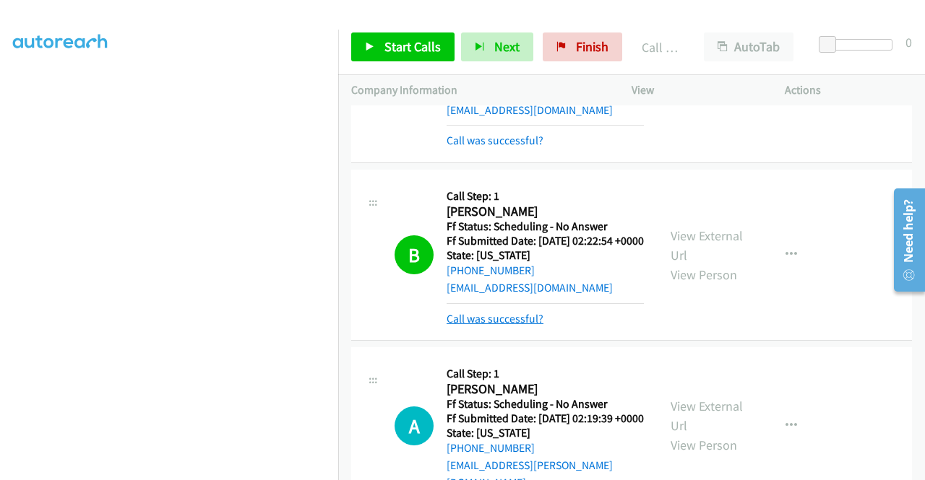
click at [529, 326] on link "Call was successful?" at bounding box center [494, 319] width 97 height 14
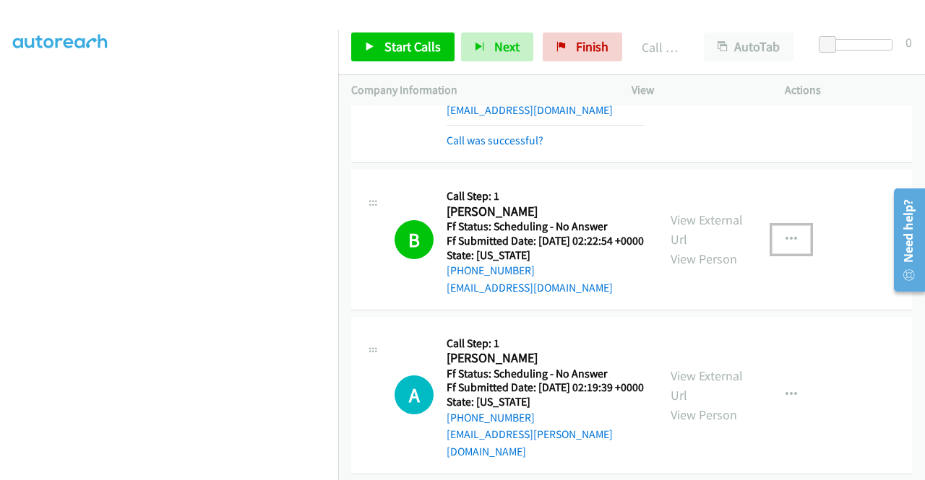
click at [793, 254] on button "button" at bounding box center [790, 239] width 39 height 29
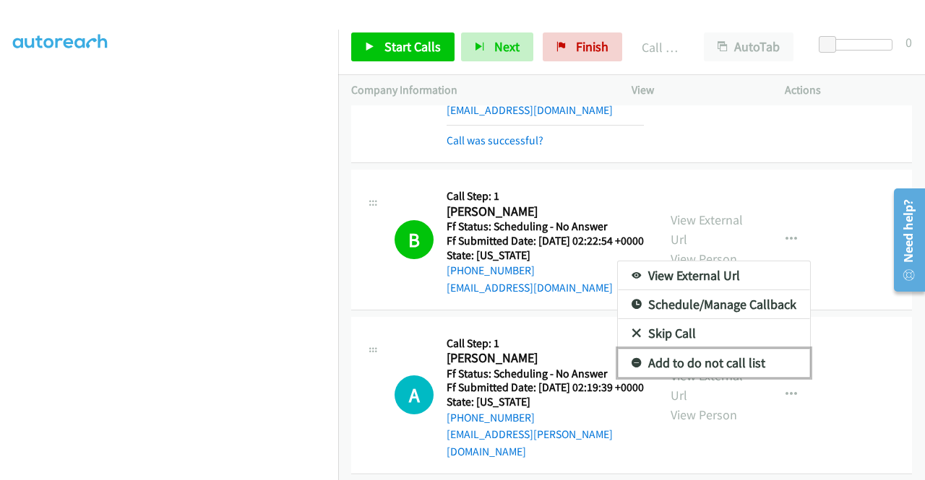
click at [727, 378] on link "Add to do not call list" at bounding box center [714, 363] width 192 height 29
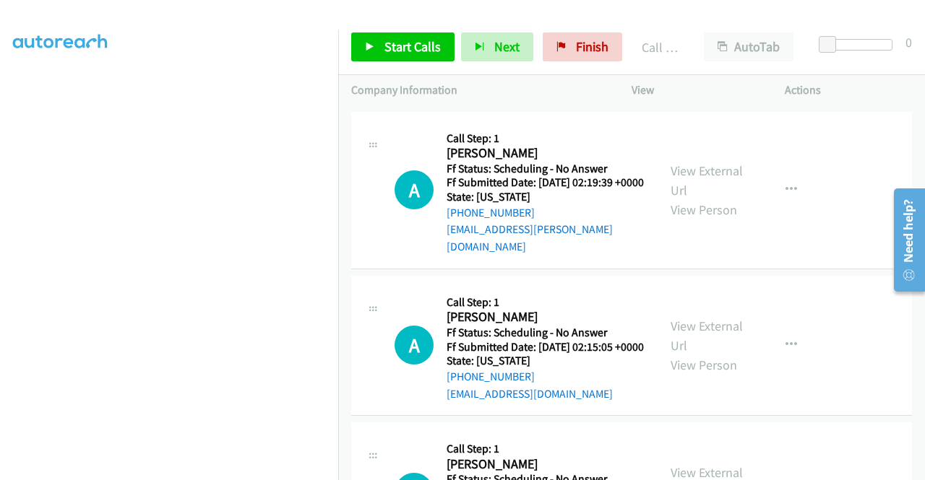
scroll to position [867, 0]
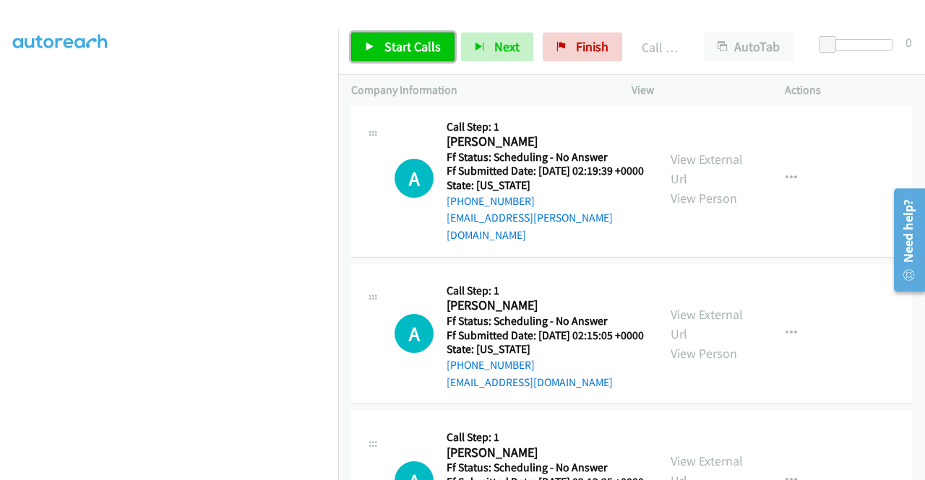
click at [392, 43] on span "Start Calls" at bounding box center [412, 46] width 56 height 17
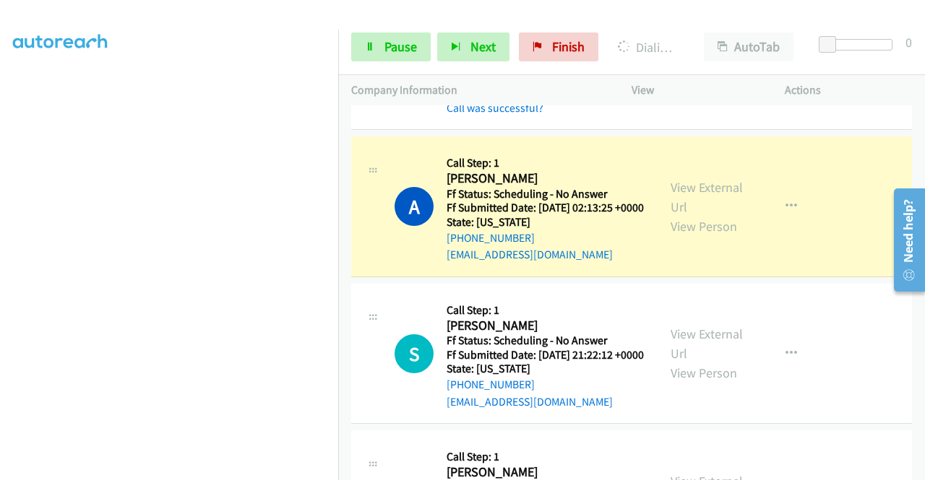
scroll to position [1228, 0]
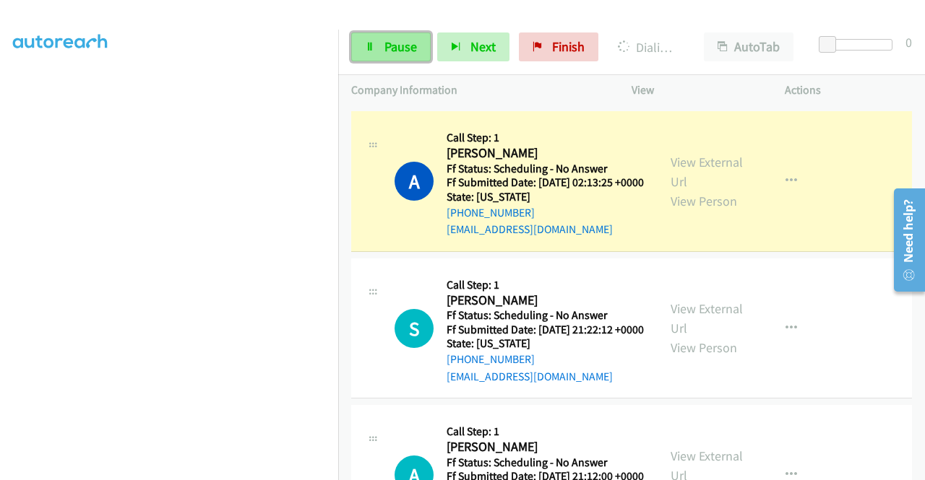
click at [381, 46] on link "Pause" at bounding box center [390, 47] width 79 height 29
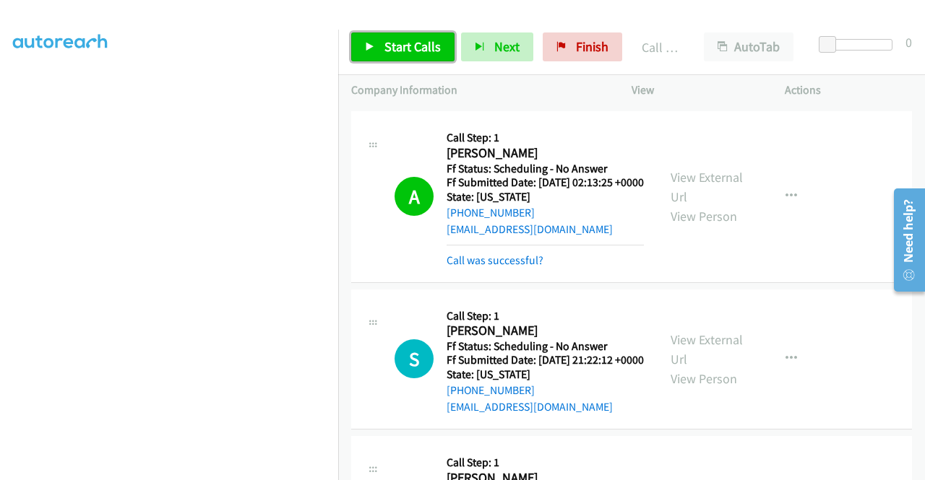
click at [412, 38] on link "Start Calls" at bounding box center [402, 47] width 103 height 29
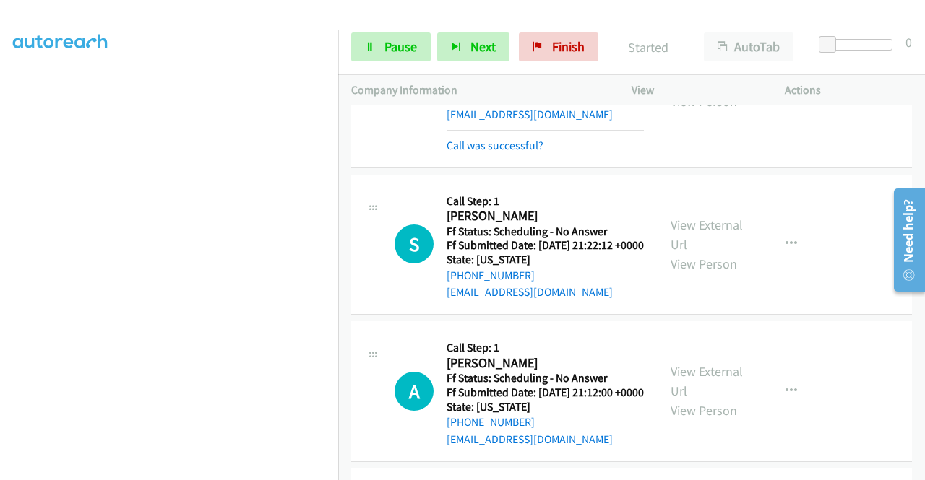
scroll to position [1372, 0]
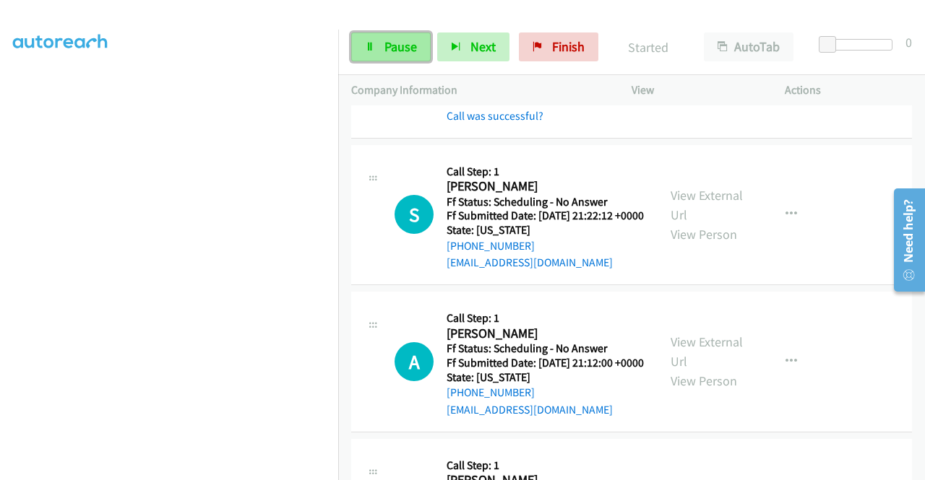
click at [399, 51] on span "Pause" at bounding box center [400, 46] width 33 height 17
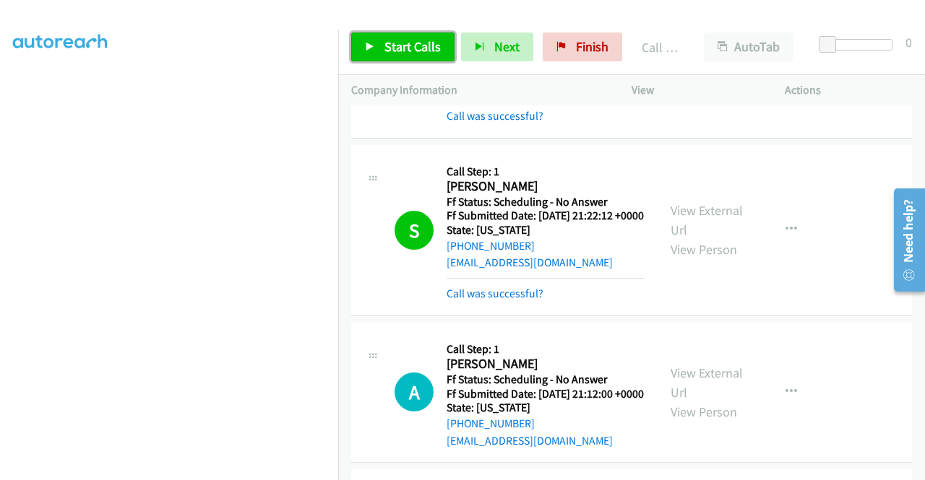
click at [420, 53] on span "Start Calls" at bounding box center [412, 46] width 56 height 17
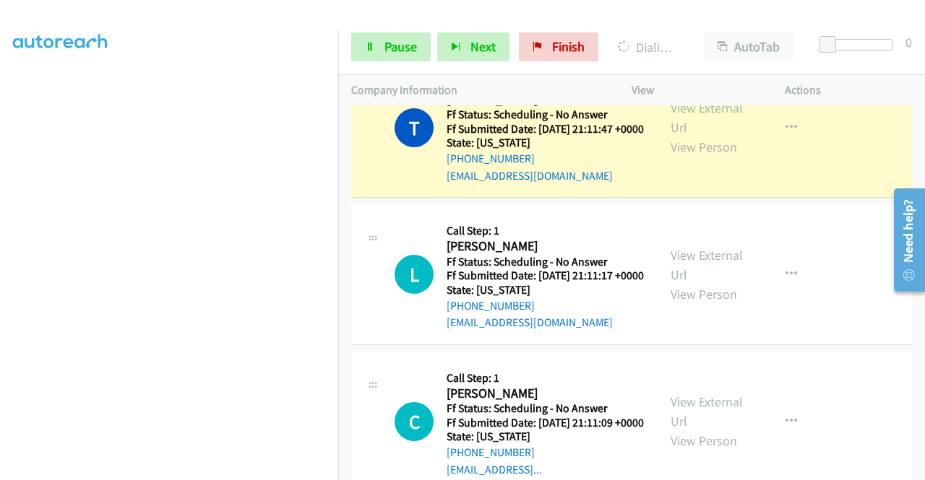
scroll to position [2023, 0]
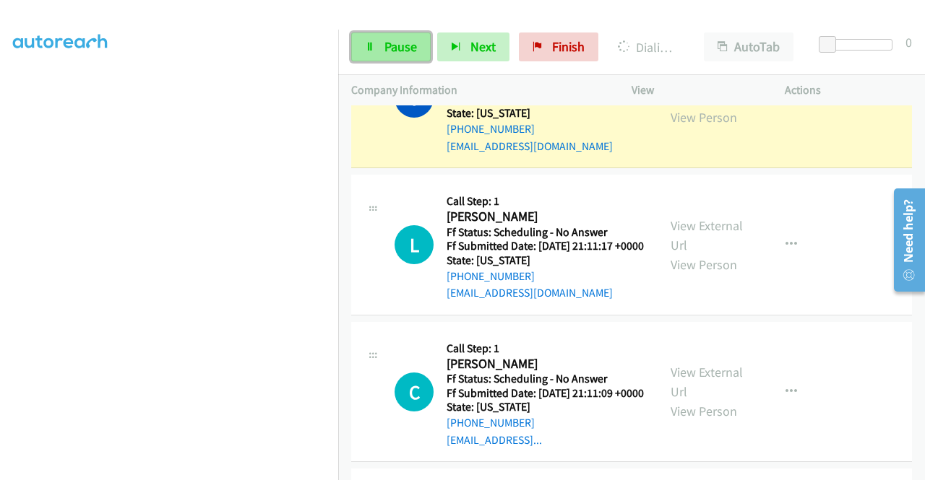
click at [393, 46] on span "Pause" at bounding box center [400, 46] width 33 height 17
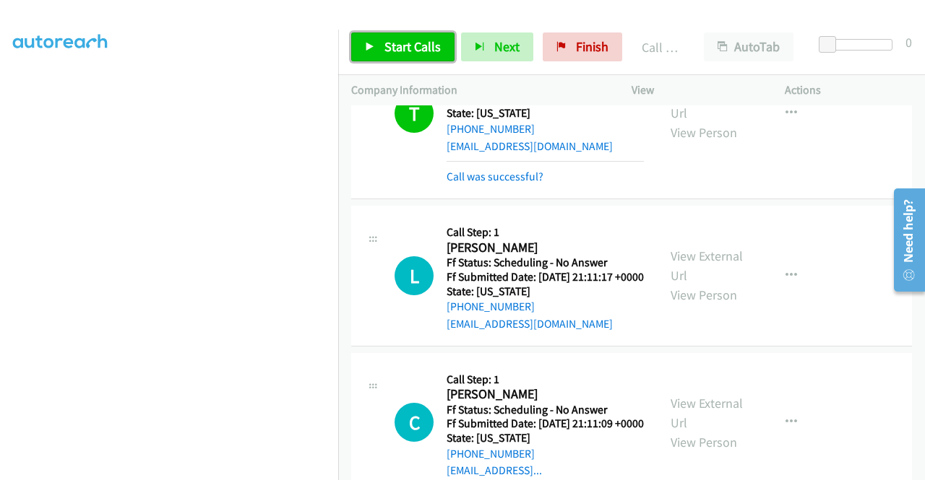
click at [418, 44] on span "Start Calls" at bounding box center [412, 46] width 56 height 17
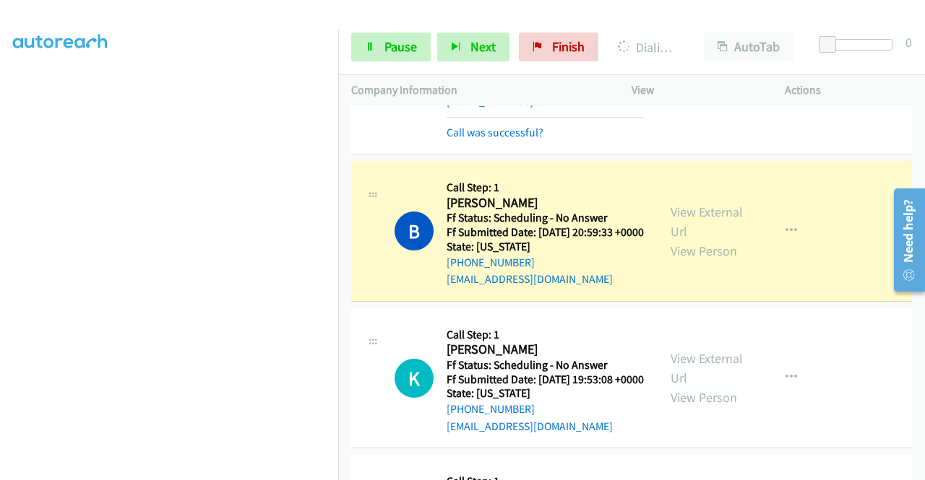
scroll to position [2456, 0]
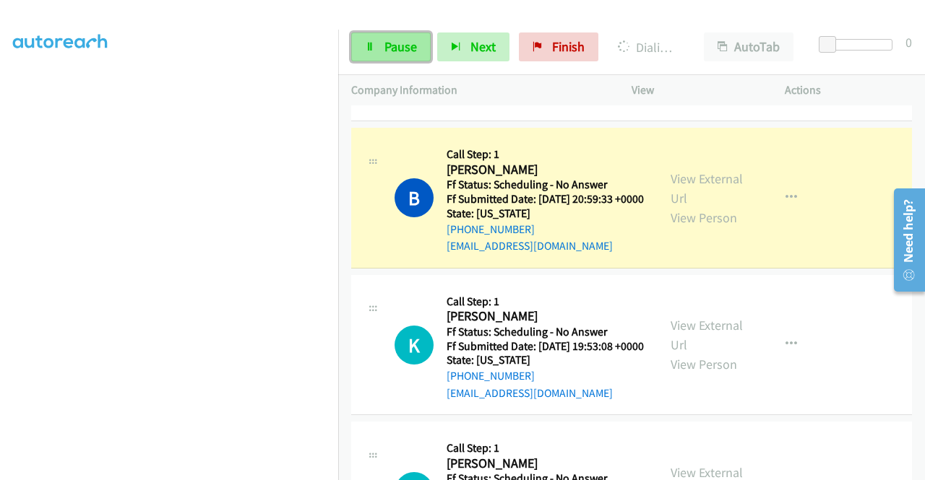
click at [370, 46] on icon at bounding box center [370, 48] width 10 height 10
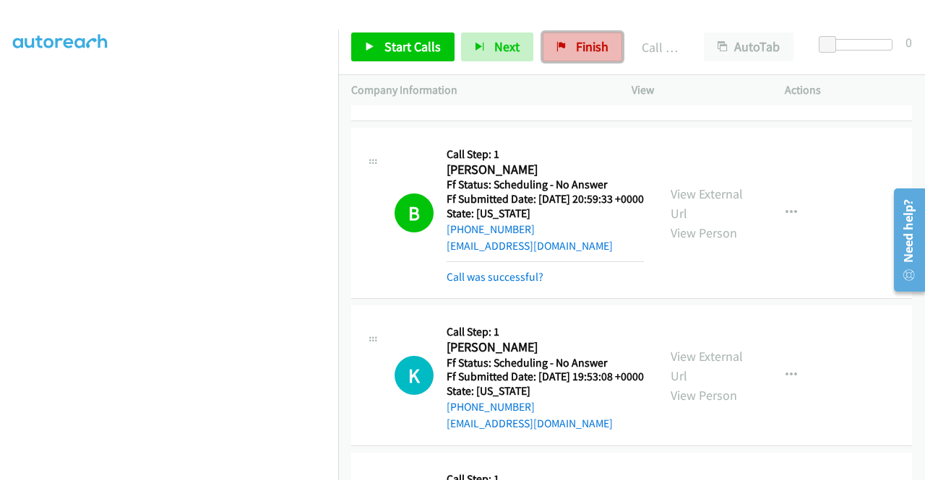
click at [581, 40] on span "Finish" at bounding box center [592, 46] width 33 height 17
